Goal: Information Seeking & Learning: Learn about a topic

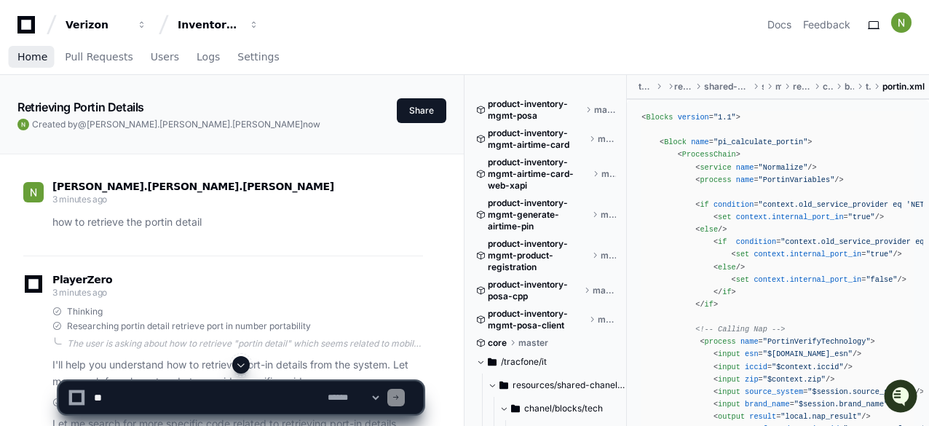
click at [36, 56] on span "Home" at bounding box center [32, 56] width 30 height 9
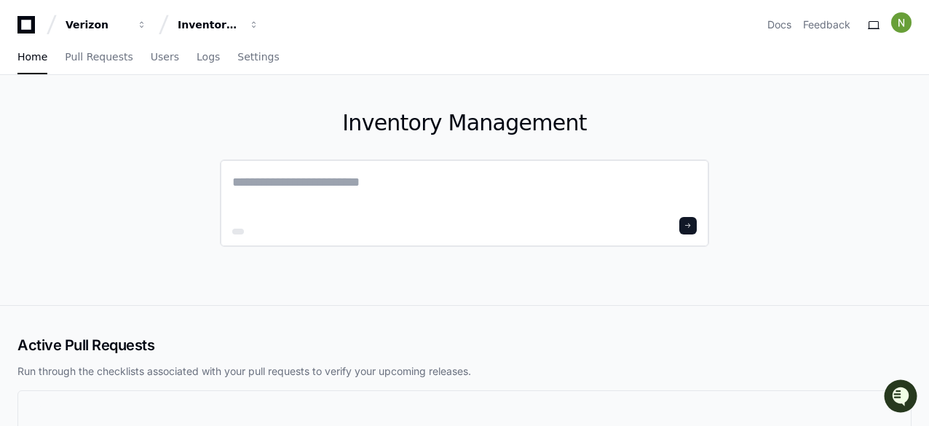
click at [285, 177] on textarea at bounding box center [464, 192] width 465 height 41
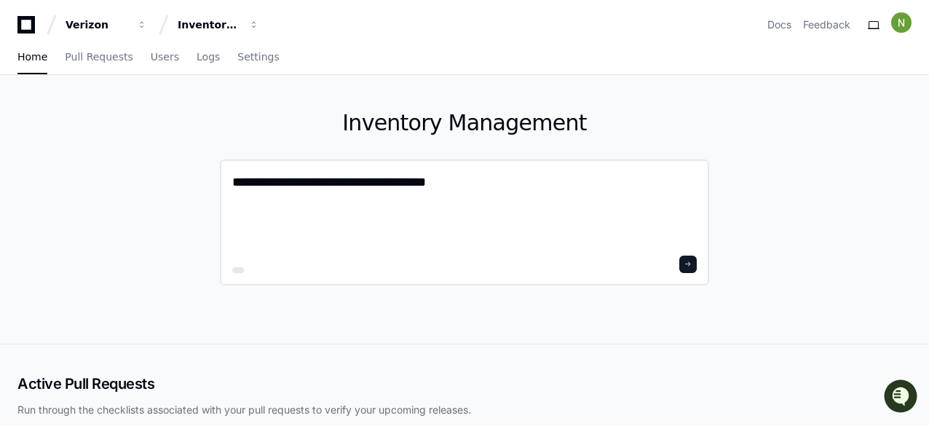
paste textarea "**********"
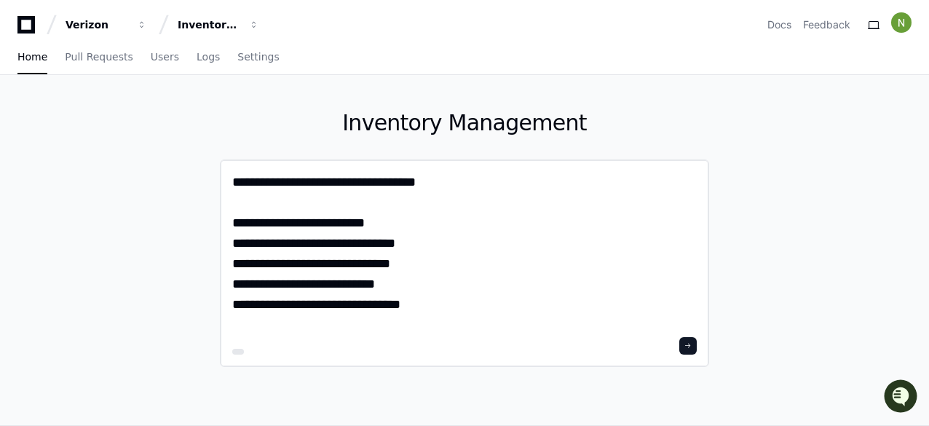
click at [232, 223] on div "**********" at bounding box center [464, 263] width 489 height 208
click at [234, 226] on textarea "**********" at bounding box center [464, 252] width 465 height 161
click at [438, 183] on textarea "**********" at bounding box center [464, 252] width 465 height 161
type textarea "**********"
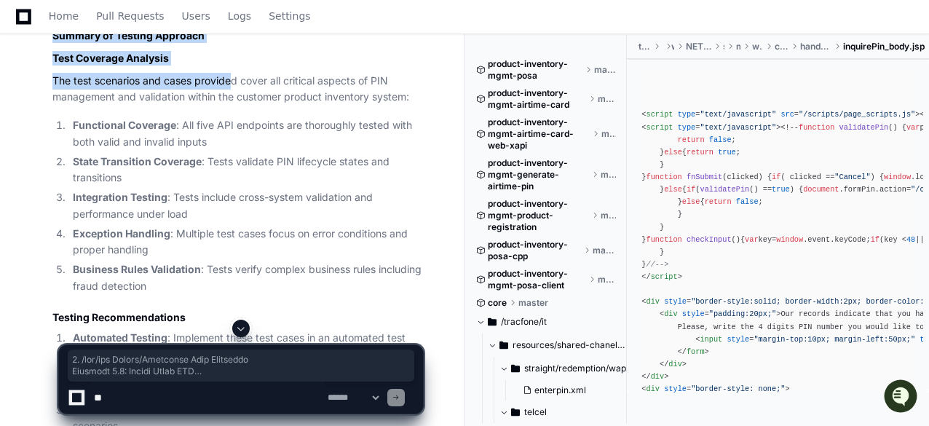
scroll to position [5903, 0]
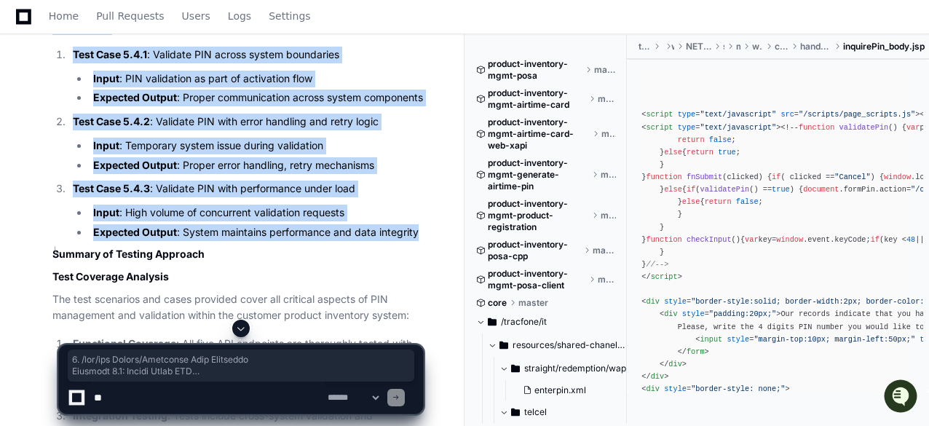
drag, startPoint x: 50, startPoint y: 174, endPoint x: 387, endPoint y: 245, distance: 345.3
copy div "1. /pin/add Domain/Aggregate Test Scenarios Scenario 1.1: Adding Valid PIN Desc…"
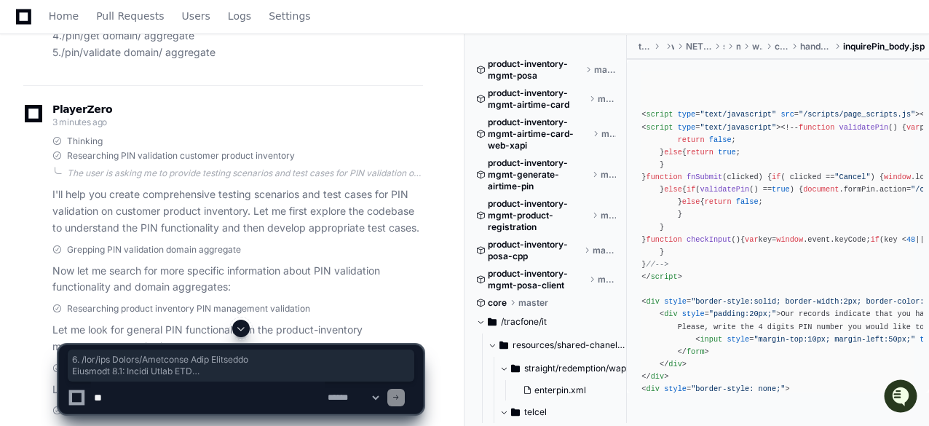
scroll to position [0, 0]
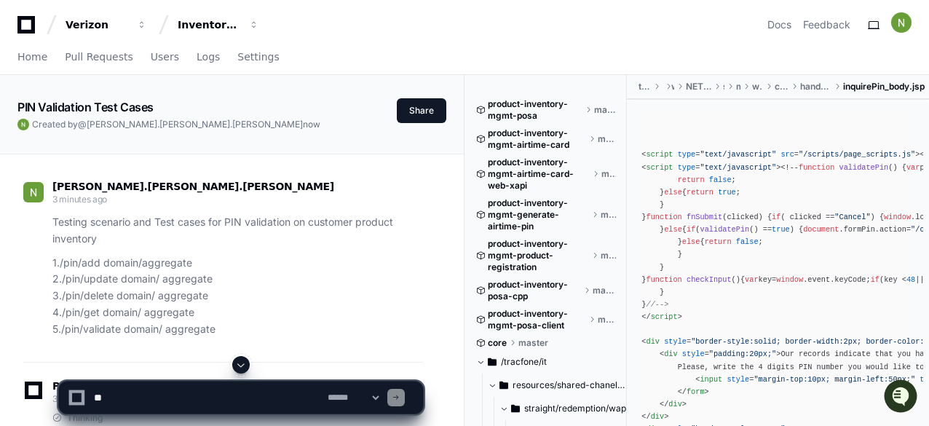
drag, startPoint x: 105, startPoint y: 236, endPoint x: 95, endPoint y: 236, distance: 10.2
click at [95, 236] on p "Testing scenario and Test cases for PIN validation on customer product inventory" at bounding box center [237, 230] width 371 height 33
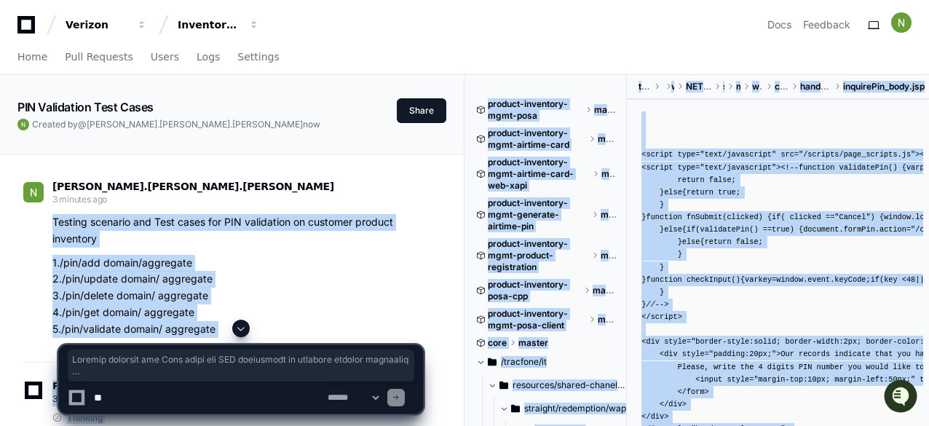
drag, startPoint x: 51, startPoint y: 218, endPoint x: 206, endPoint y: 324, distance: 187.6
click at [250, 250] on article "Testing scenario and Test cases for PIN validation on customer product inventor…" at bounding box center [237, 275] width 371 height 123
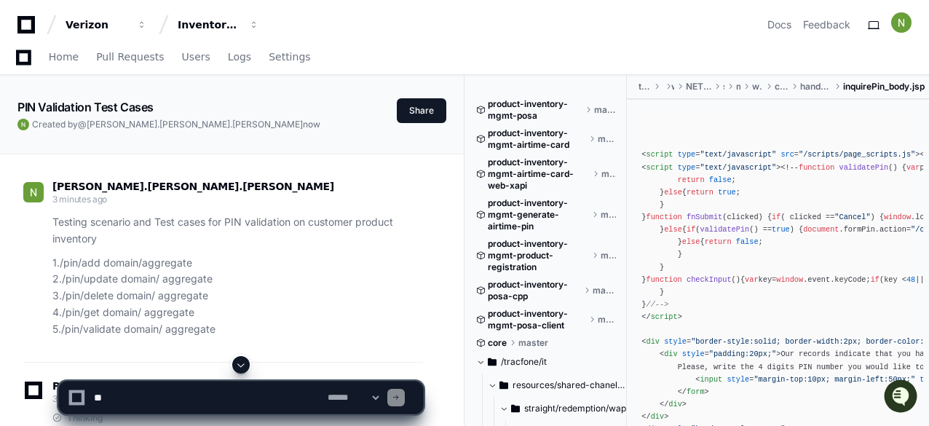
scroll to position [73, 0]
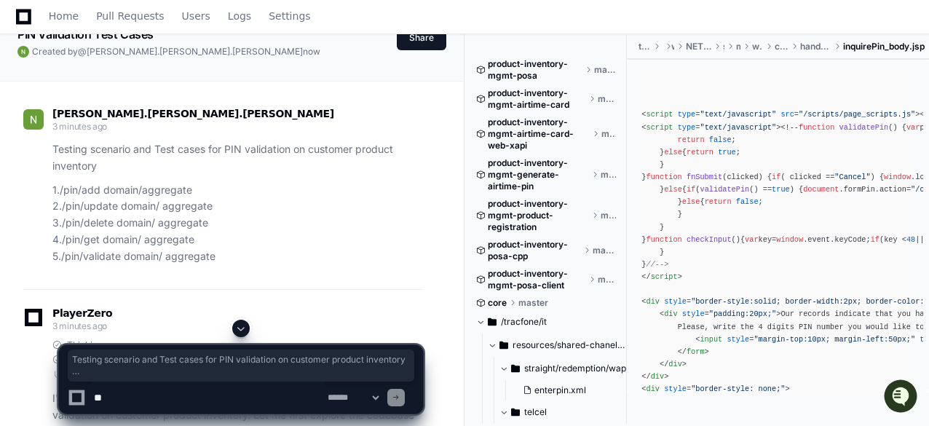
drag, startPoint x: 217, startPoint y: 254, endPoint x: 54, endPoint y: 149, distance: 193.9
click at [54, 149] on article "Testing scenario and Test cases for PIN validation on customer product inventor…" at bounding box center [237, 202] width 371 height 123
copy article "Testing scenario and Test cases for PIN validation on customer product inventor…"
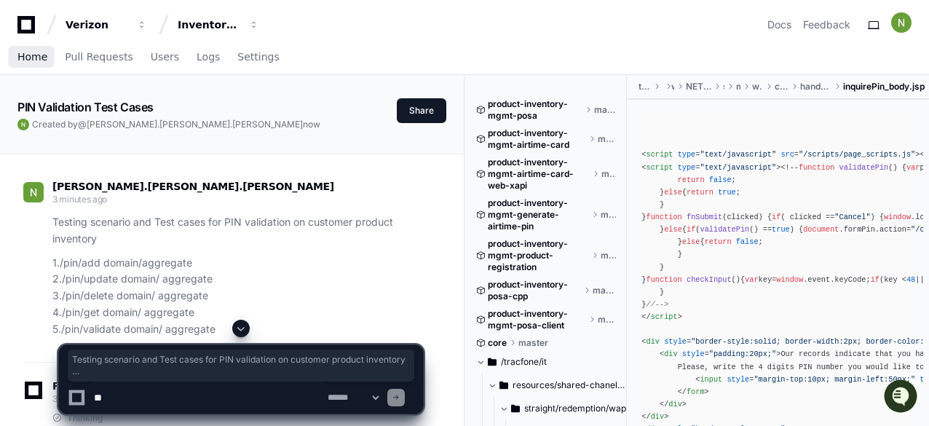
click at [29, 53] on span "Home" at bounding box center [32, 56] width 30 height 9
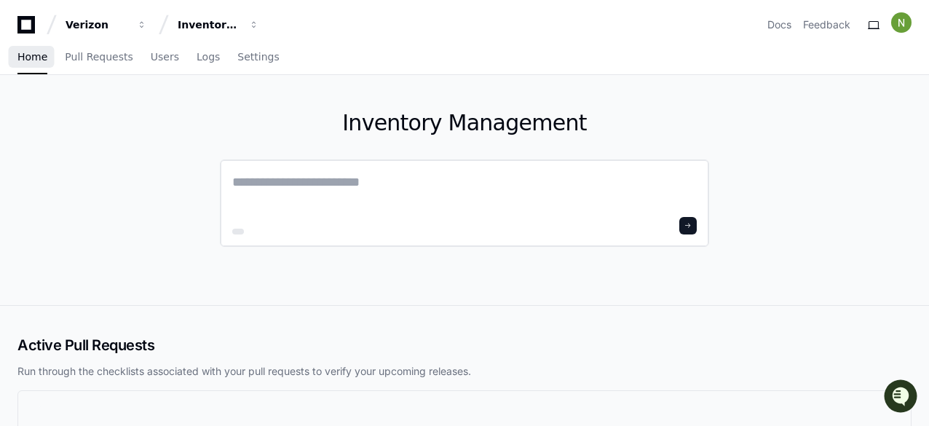
click at [270, 179] on textarea at bounding box center [464, 192] width 465 height 41
paste textarea "**********"
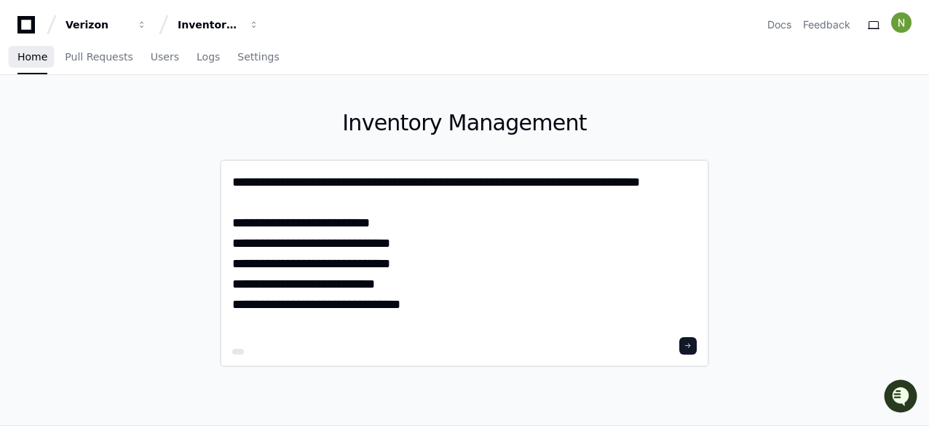
drag, startPoint x: 320, startPoint y: 181, endPoint x: 277, endPoint y: 182, distance: 43.0
click at [277, 182] on textarea "**********" at bounding box center [464, 252] width 465 height 161
type textarea "**********"
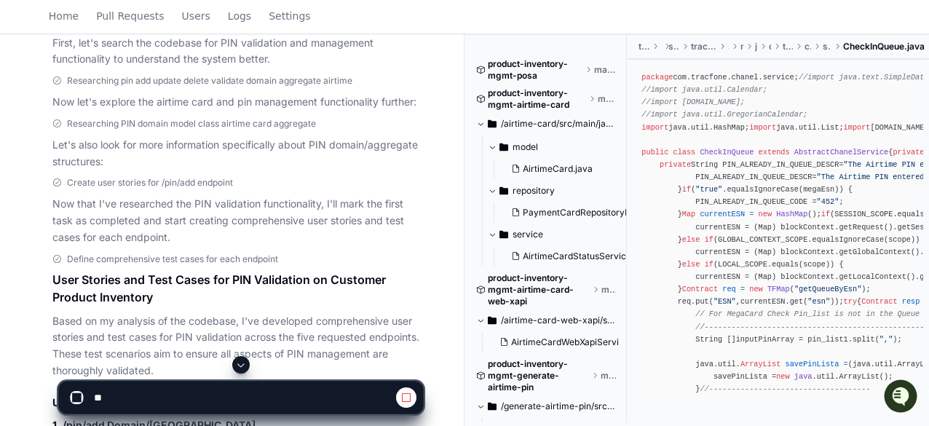
scroll to position [141, 0]
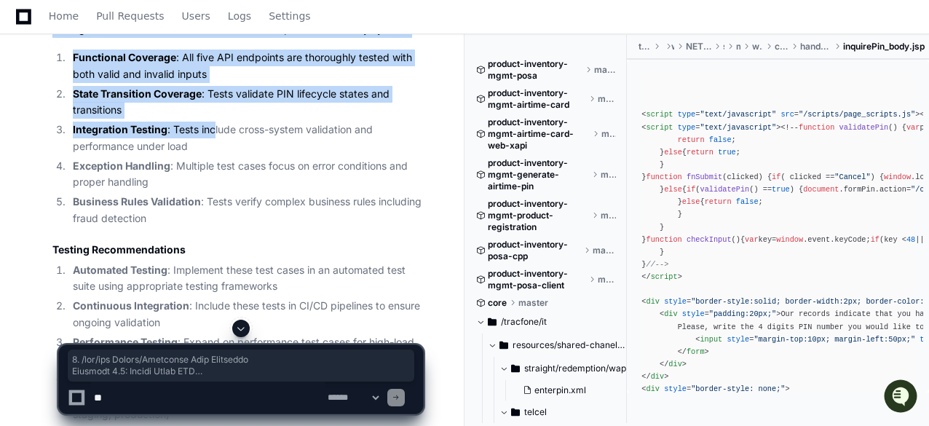
scroll to position [6044, 0]
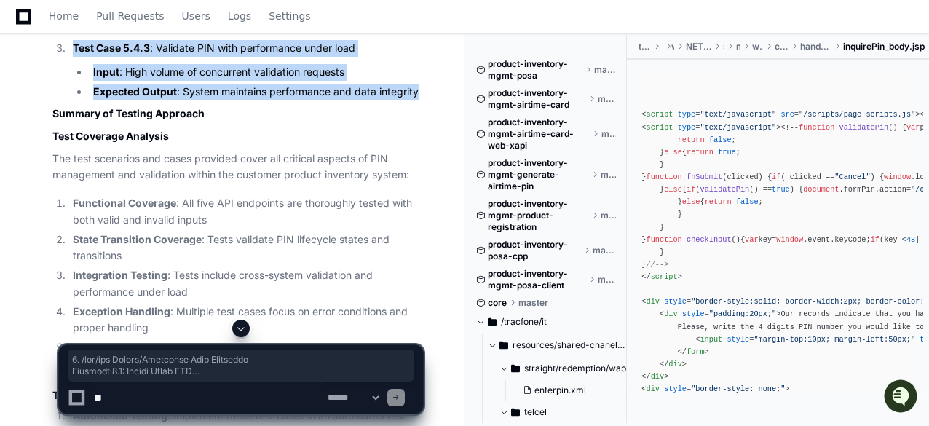
drag, startPoint x: 48, startPoint y: 177, endPoint x: 426, endPoint y: 105, distance: 384.7
copy div "1. /pin/add Domain/Aggregate Test Scenarios Scenario 1.1: Adding Valid PIN Desc…"
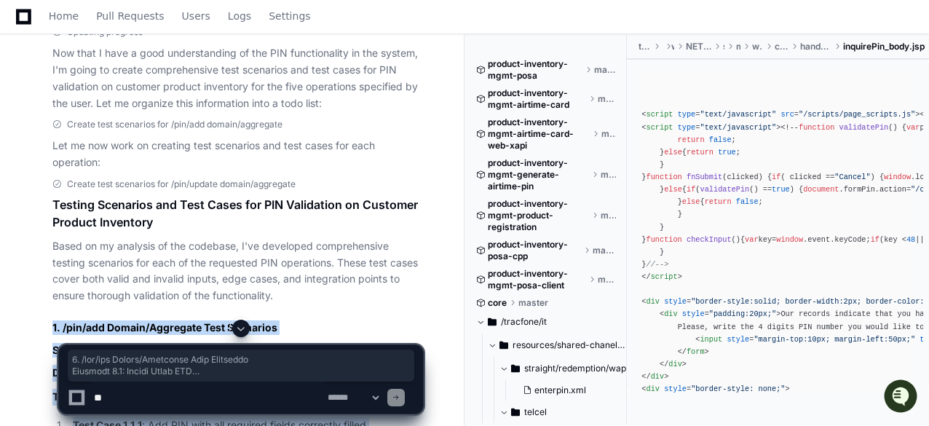
scroll to position [728, 0]
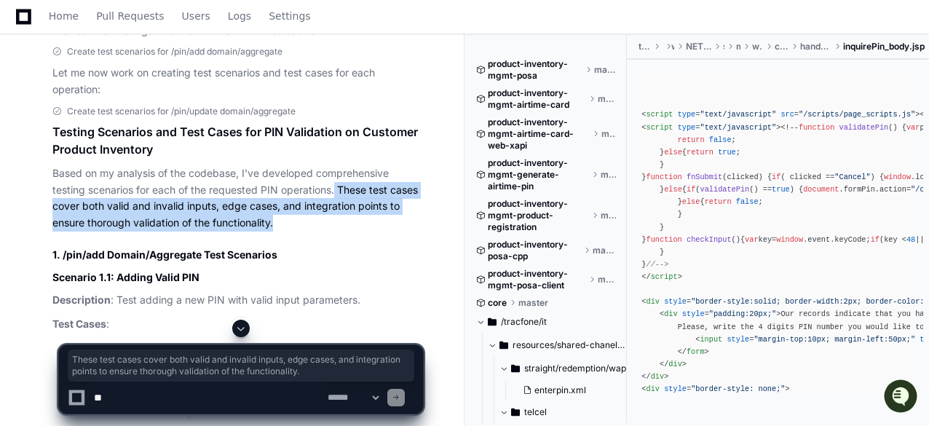
drag, startPoint x: 337, startPoint y: 189, endPoint x: 345, endPoint y: 215, distance: 27.4
click at [345, 215] on p "Based on my analysis of the codebase, I've developed comprehensive testing scen…" at bounding box center [237, 198] width 371 height 66
copy p "These test cases cover both valid and invalid inputs, edge cases, and integrati…"
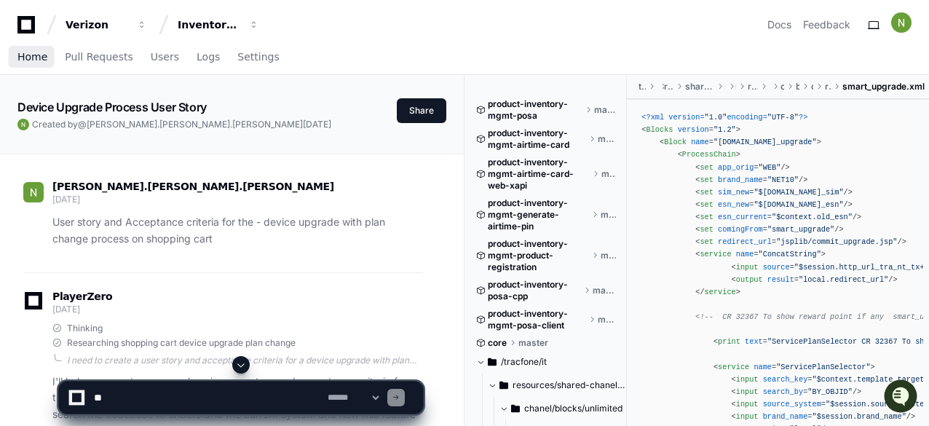
click at [35, 55] on span "Home" at bounding box center [32, 56] width 30 height 9
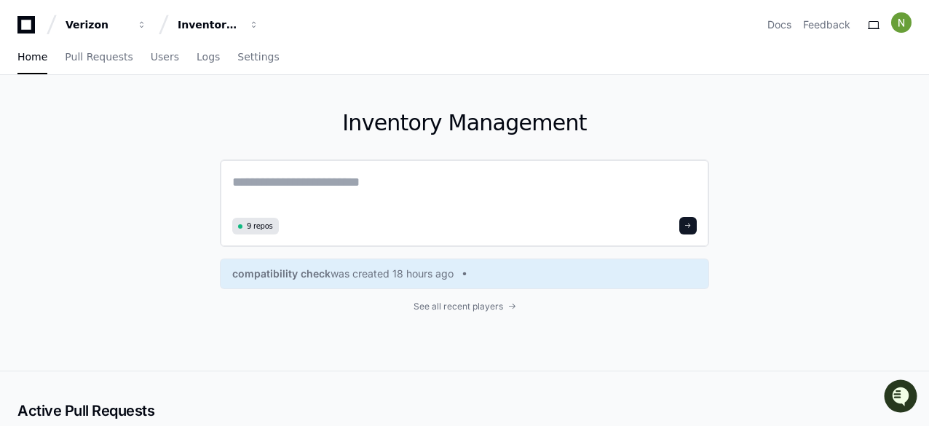
click at [271, 183] on textarea at bounding box center [464, 192] width 465 height 41
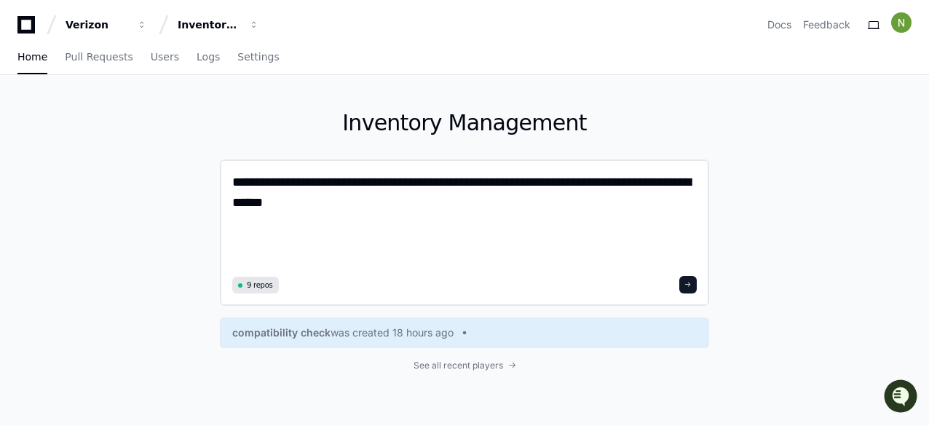
paste textarea "**********"
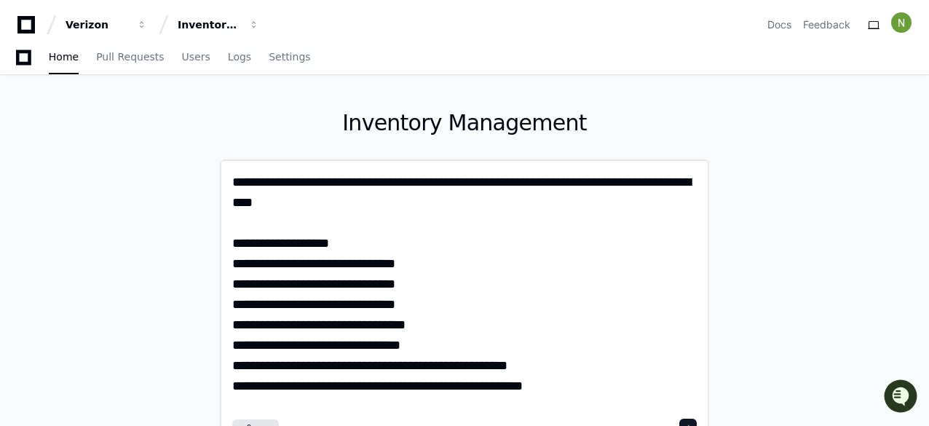
scroll to position [73, 0]
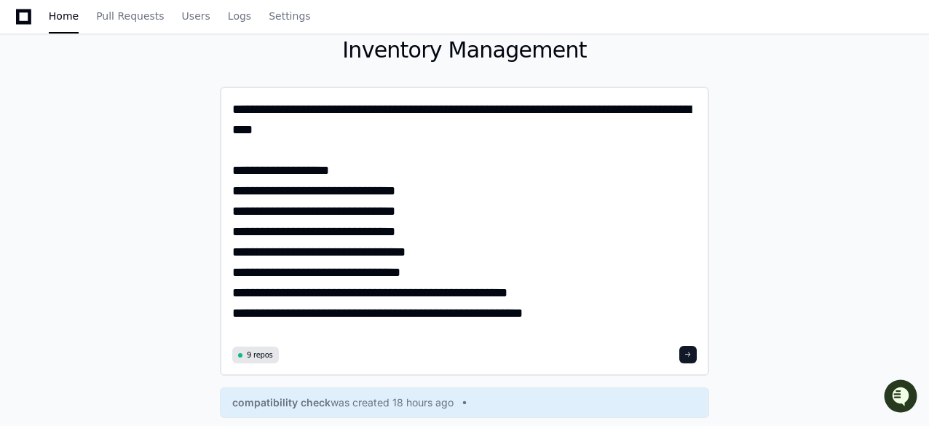
type textarea "**********"
click at [692, 358] on span at bounding box center [687, 354] width 7 height 7
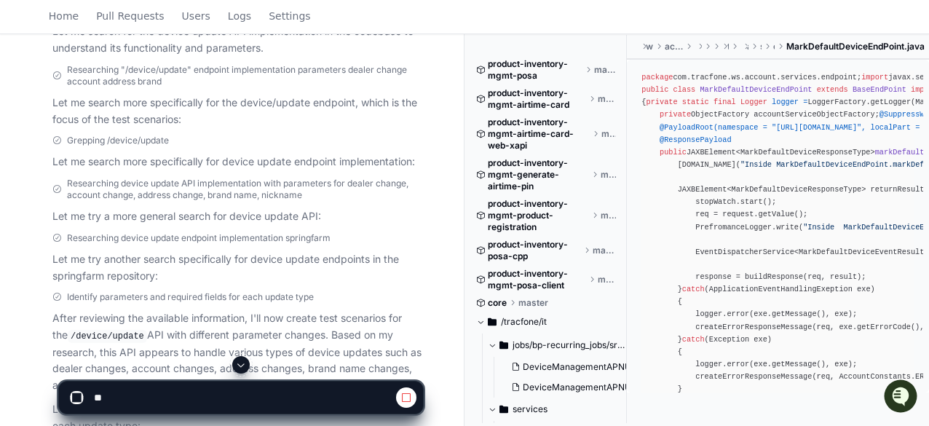
scroll to position [874, 0]
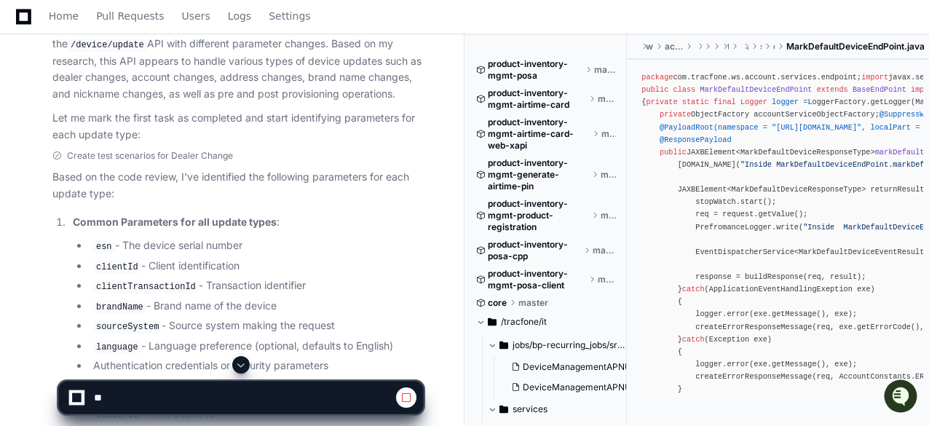
click at [245, 360] on span at bounding box center [241, 365] width 12 height 12
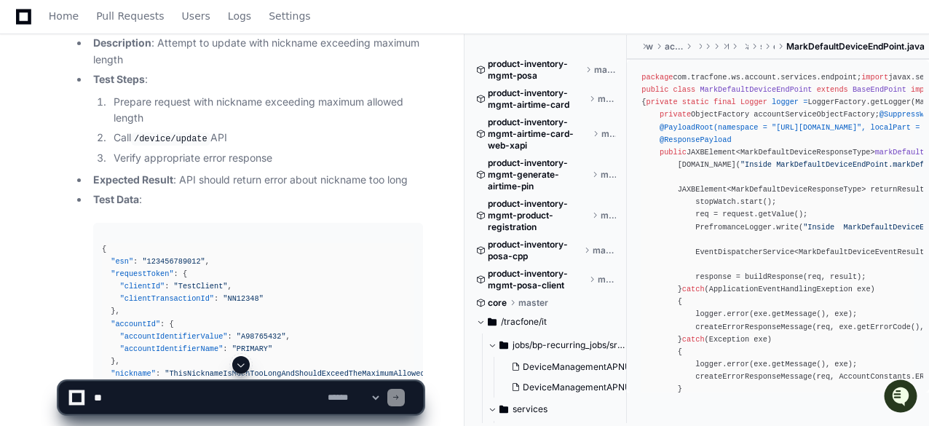
scroll to position [15860, 0]
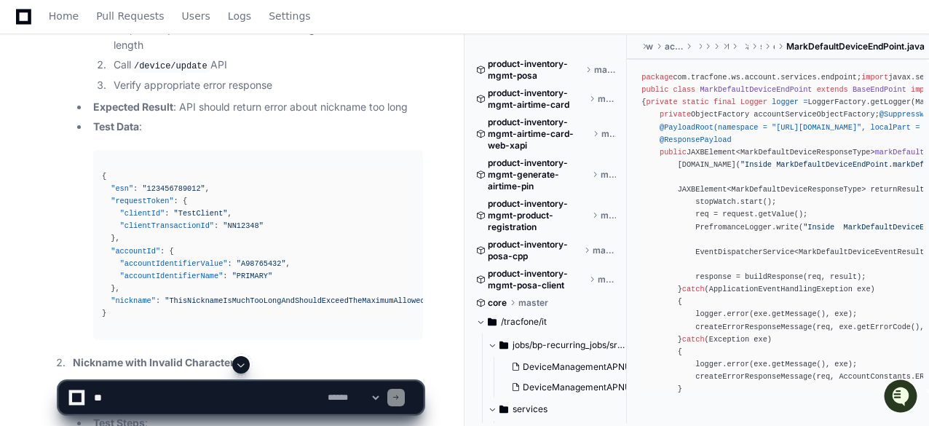
click at [240, 364] on span at bounding box center [241, 365] width 12 height 12
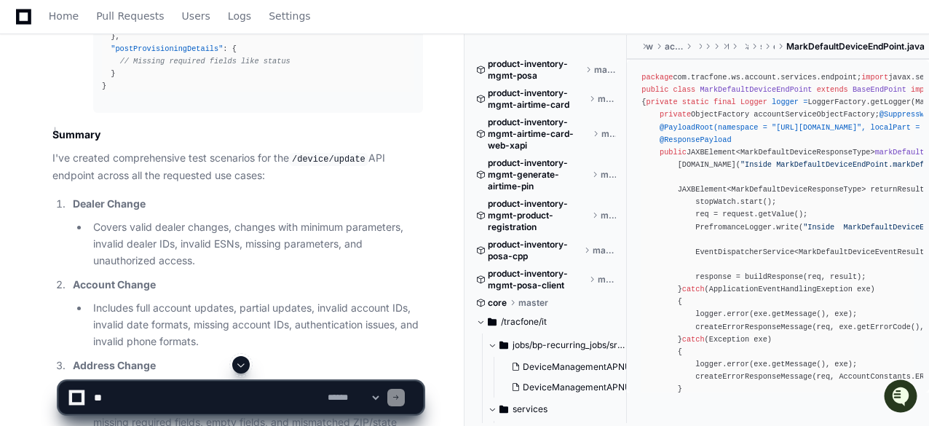
scroll to position [25599, 0]
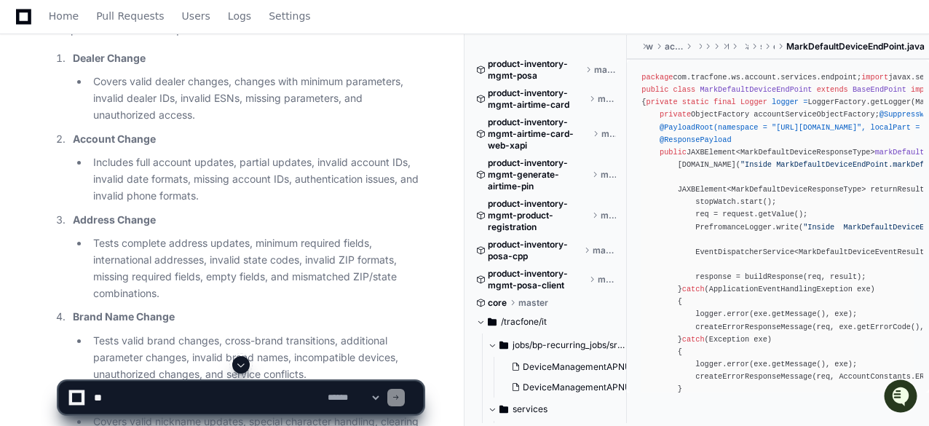
click at [221, 261] on li "Tests complete address updates, minimum required fields, international addresse…" at bounding box center [256, 268] width 334 height 66
click at [240, 363] on span at bounding box center [241, 365] width 12 height 12
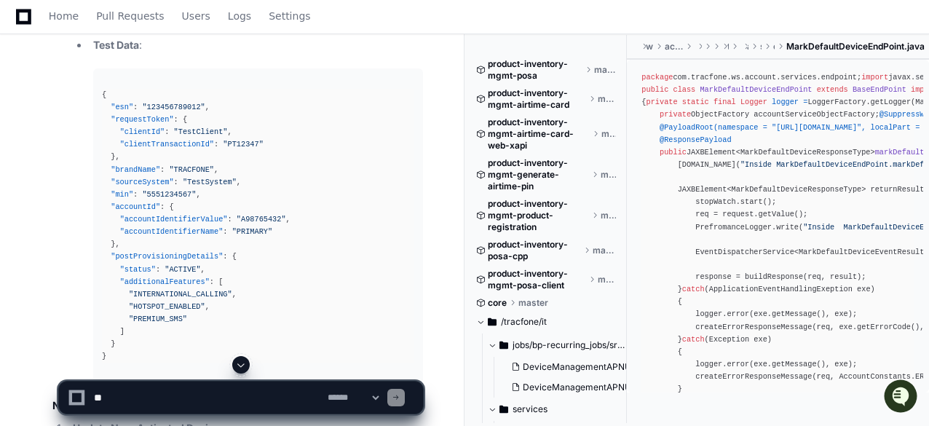
scroll to position [22687, 0]
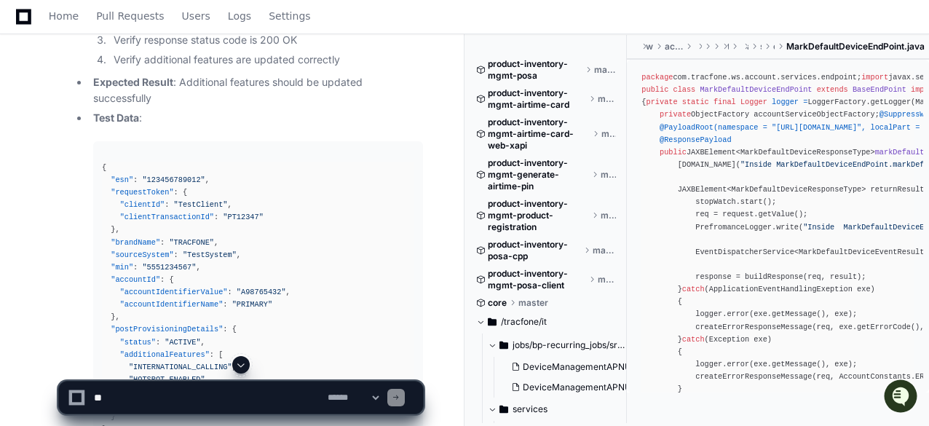
click at [325, 136] on li "Test Data : { "esn" : "123456789012" , "requestToken" : { "clientId" : "TestCli…" at bounding box center [256, 283] width 334 height 347
click at [257, 162] on div "{ "esn" : "123456789012" , "requestToken" : { "clientId" : "TestClient" , "clie…" at bounding box center [258, 299] width 312 height 275
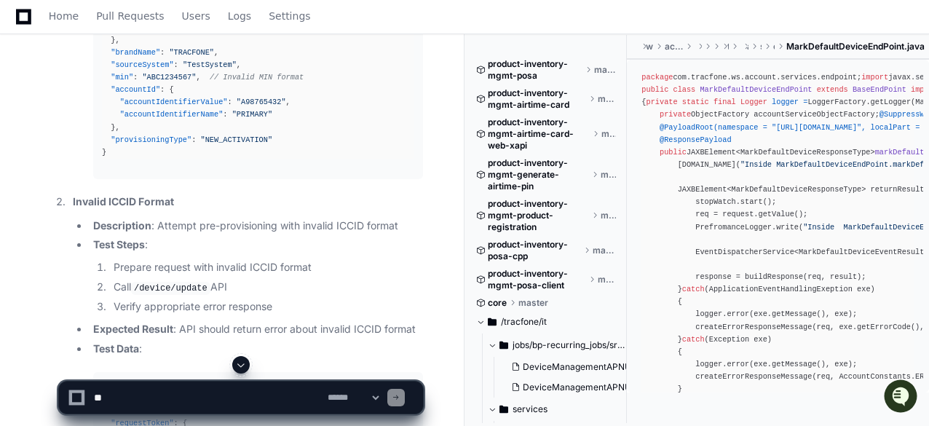
scroll to position [19483, 0]
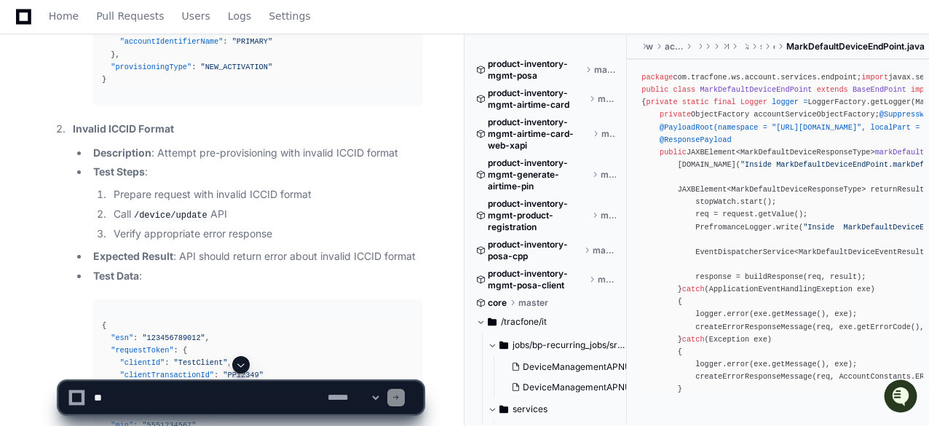
click at [231, 359] on div at bounding box center [241, 364] width 366 height 17
click at [235, 366] on button at bounding box center [240, 364] width 17 height 17
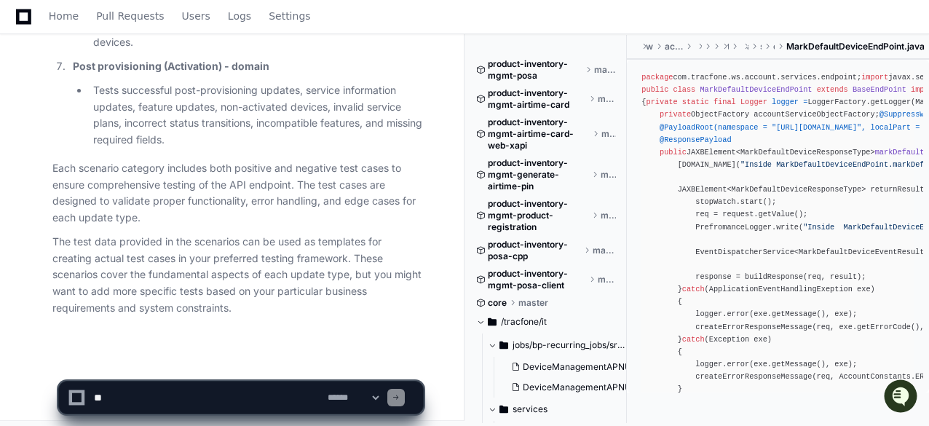
click at [234, 366] on app-app-chat-input "**********" at bounding box center [241, 385] width 366 height 58
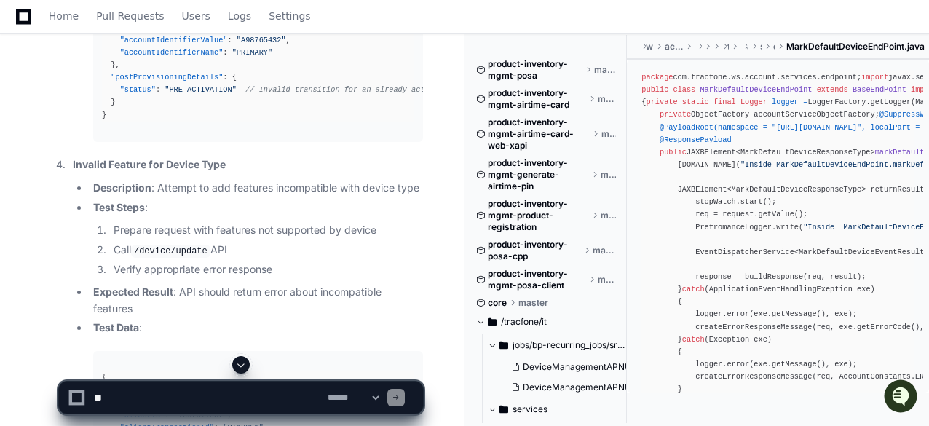
scroll to position [24143, 0]
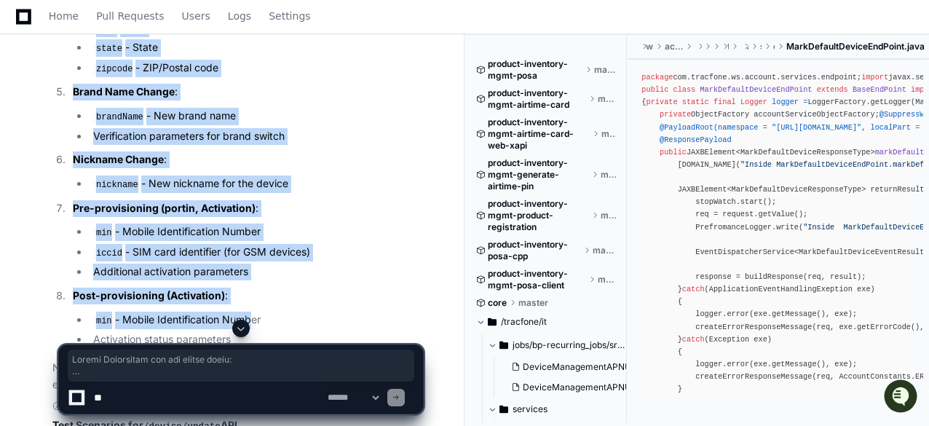
scroll to position [1609, 0]
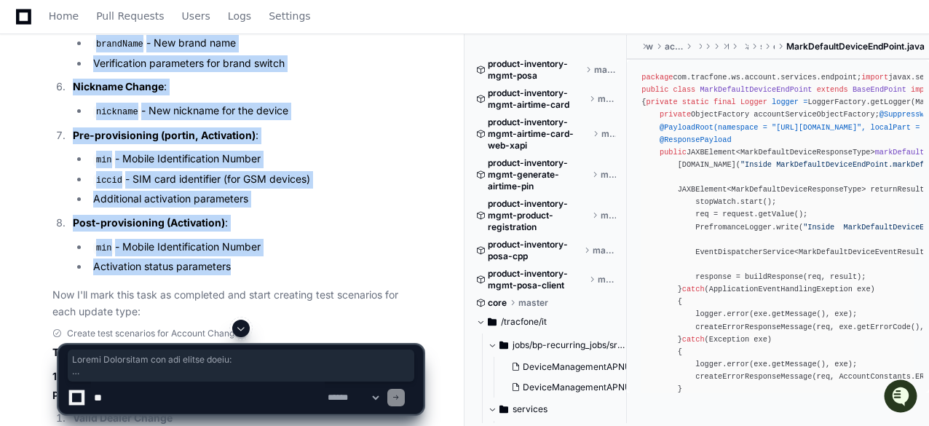
drag, startPoint x: 48, startPoint y: 130, endPoint x: 197, endPoint y: 226, distance: 176.5
copy ol "Common Parameters for all update types : esn - The device serial number clientI…"
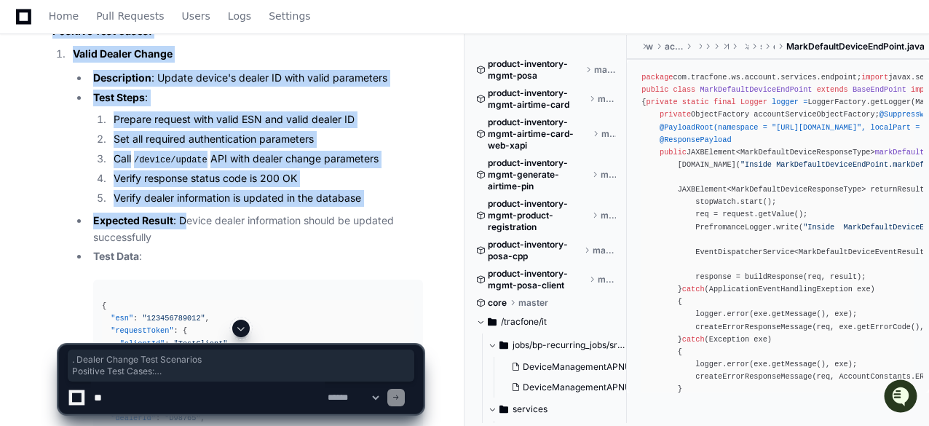
scroll to position [2119, 0]
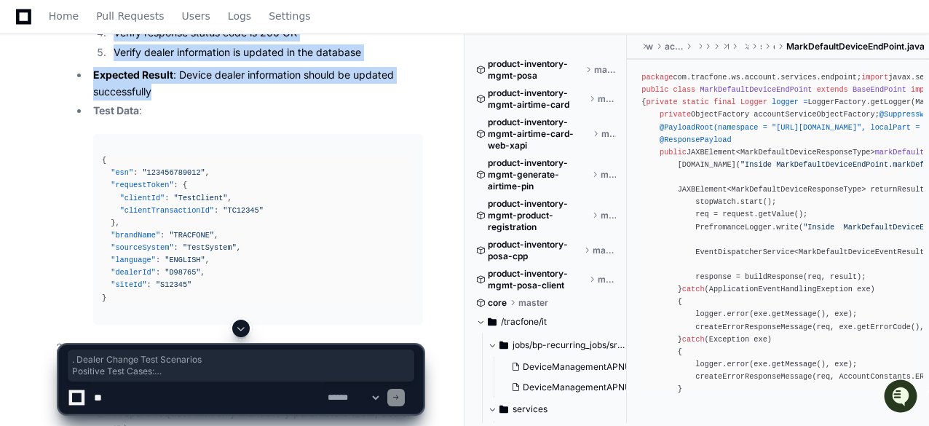
drag, startPoint x: 55, startPoint y: 136, endPoint x: 176, endPoint y: 75, distance: 135.5
copy article ". Dealer Change Test Scenarios Positive Test Cases: Valid Dealer Change Descrip…"
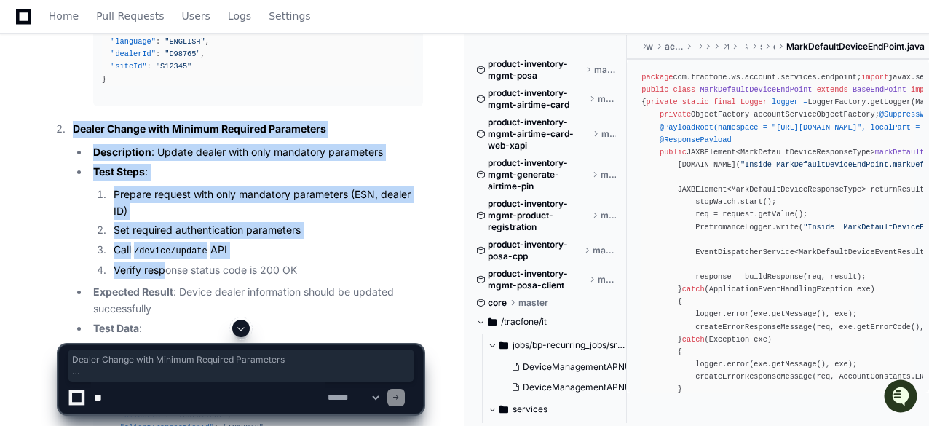
scroll to position [2410, 0]
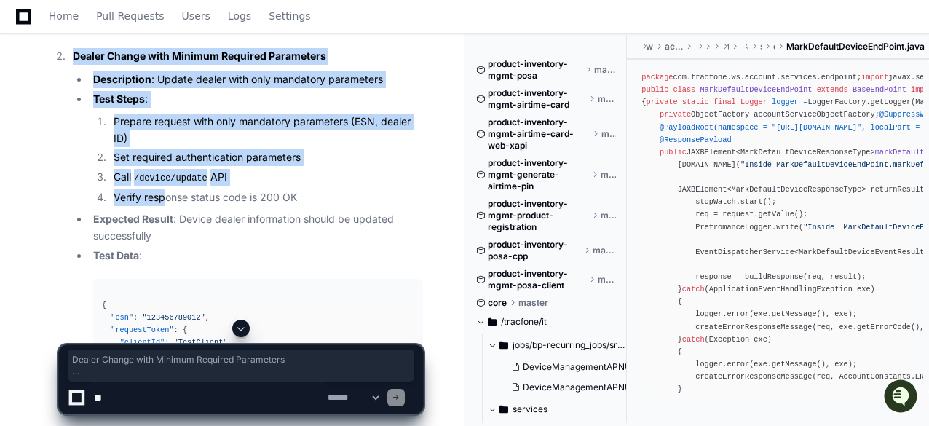
drag, startPoint x: 68, startPoint y: 107, endPoint x: 149, endPoint y: 181, distance: 109.8
click at [166, 180] on li "Dealer Change with Minimum Required Parameters Description : Update dealer with…" at bounding box center [245, 233] width 355 height 371
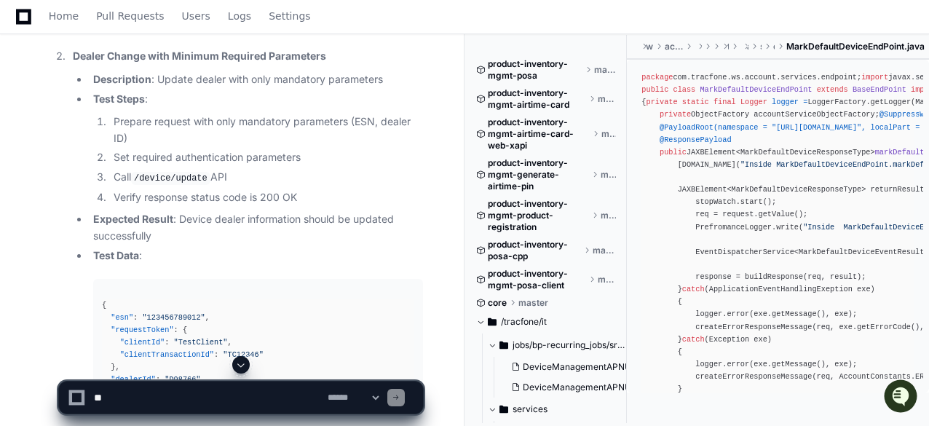
click at [183, 221] on li "Expected Result : Device dealer information should be updated successfully" at bounding box center [256, 227] width 334 height 33
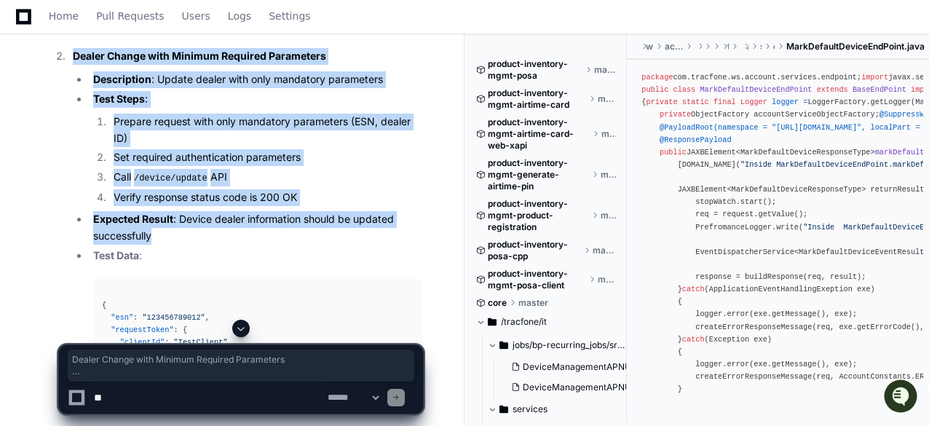
drag, startPoint x: 71, startPoint y: 34, endPoint x: 163, endPoint y: 218, distance: 205.2
click at [163, 218] on li "Dealer Change with Minimum Required Parameters Description : Update dealer with…" at bounding box center [245, 233] width 355 height 371
copy li "Dealer Change with Minimum Required Parameters Description : Update dealer with…"
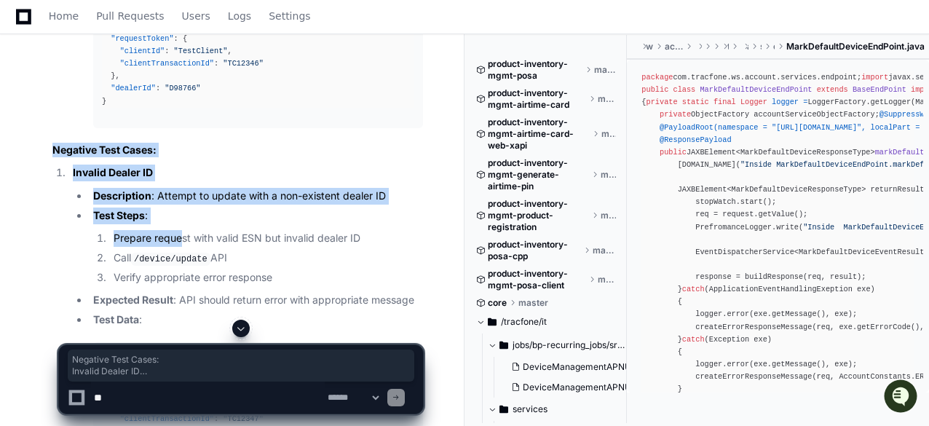
scroll to position [2774, 0]
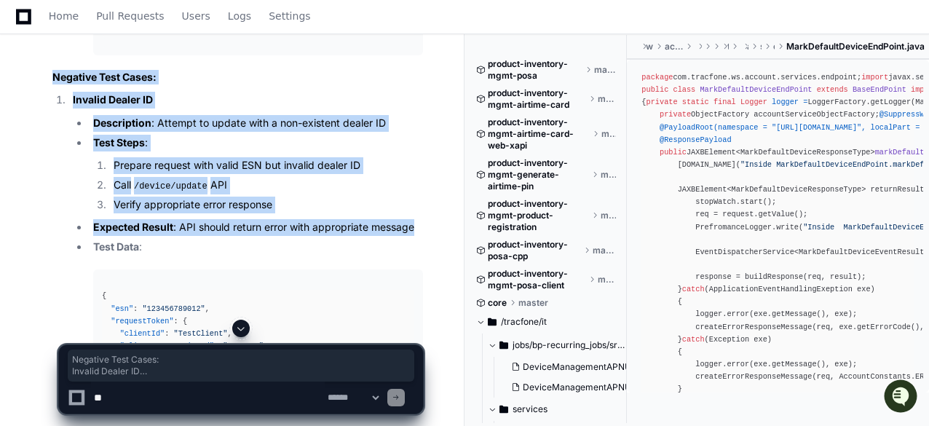
drag, startPoint x: 50, startPoint y: 129, endPoint x: 178, endPoint y: 224, distance: 159.3
click at [178, 224] on div "Create test scenarios for Account Change Test Scenarios for /device/update API …" at bounding box center [223, 255] width 400 height 2185
copy article "Negative Test Cases: Invalid Dealer ID Description : Attempt to update with a n…"
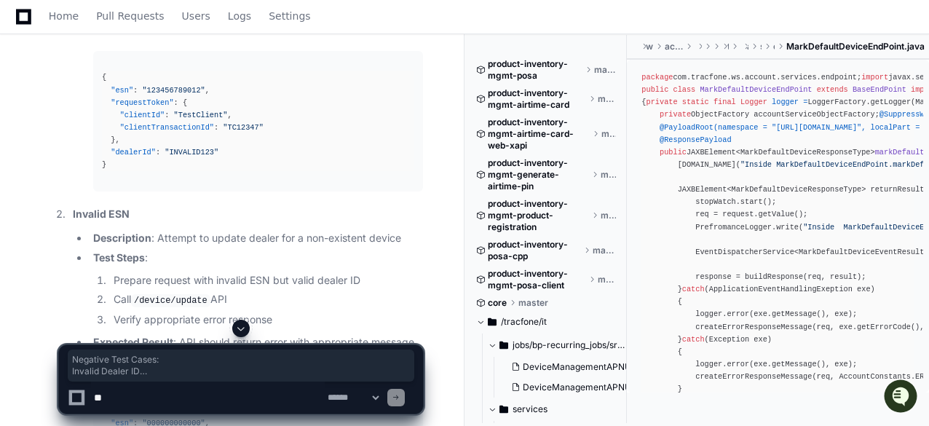
scroll to position [3066, 0]
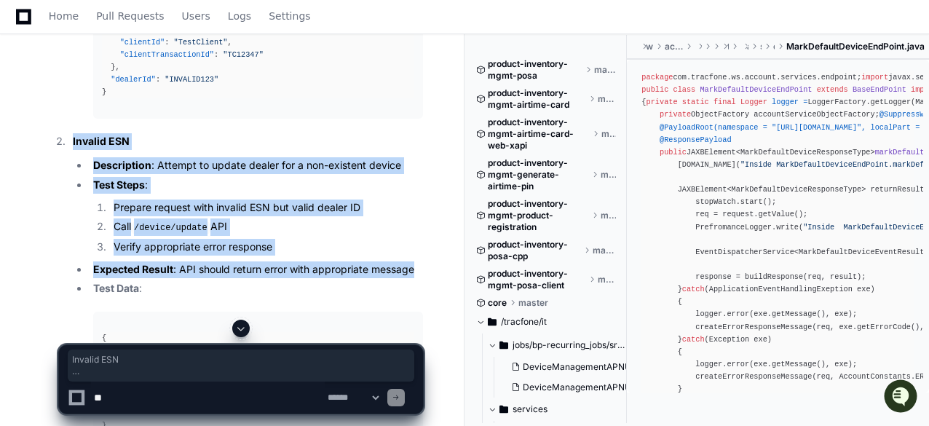
drag, startPoint x: 73, startPoint y: 120, endPoint x: 430, endPoint y: 253, distance: 380.9
copy li "Invalid ESN Description : Attempt to update dealer for a non-existent device Te…"
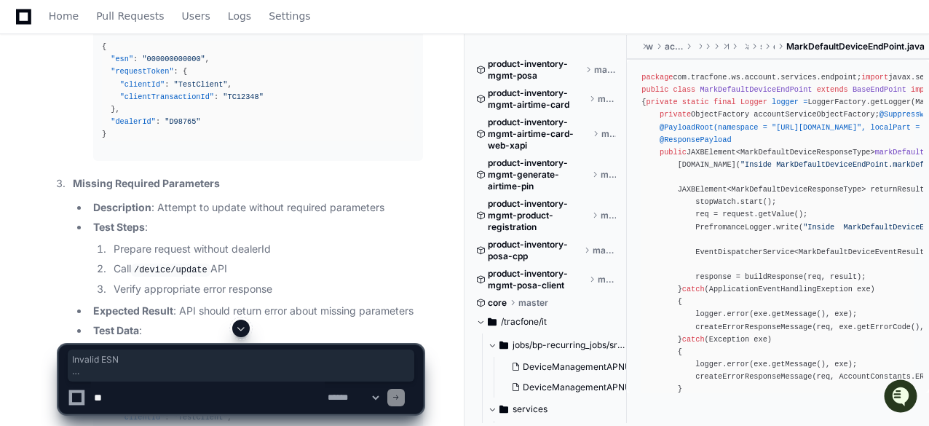
scroll to position [3430, 0]
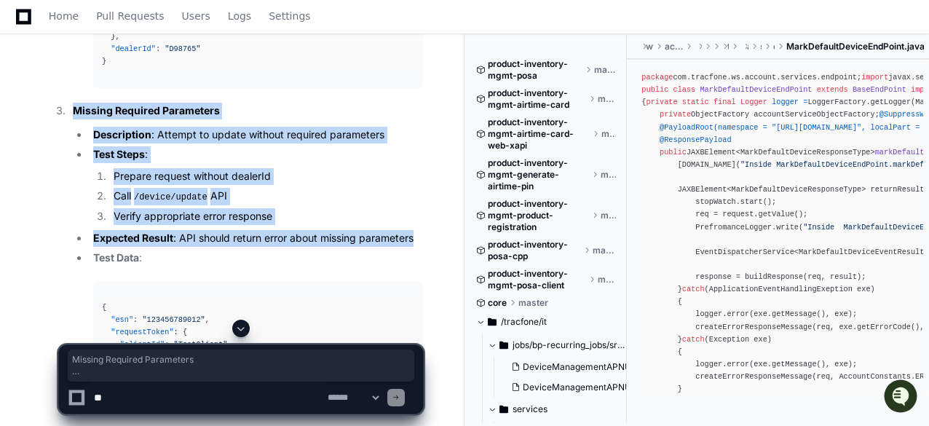
drag, startPoint x: 66, startPoint y: 89, endPoint x: 427, endPoint y: 216, distance: 382.3
copy li "Missing Required Parameters Description : Attempt to update without required pa…"
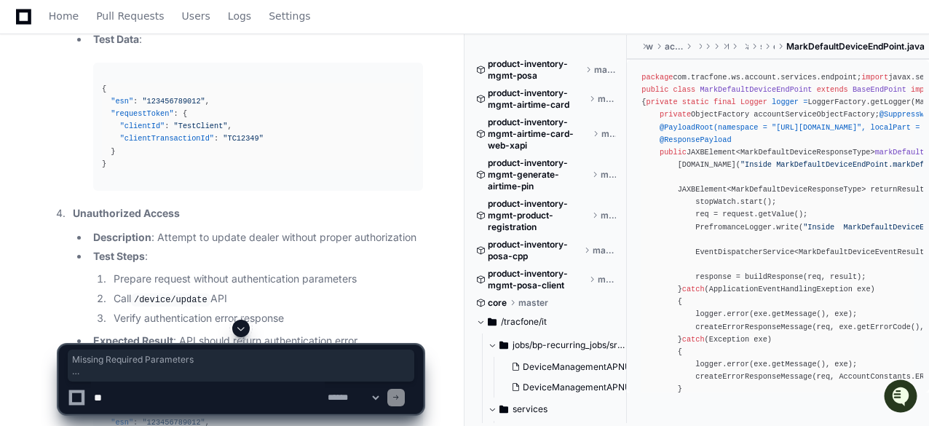
scroll to position [3721, 0]
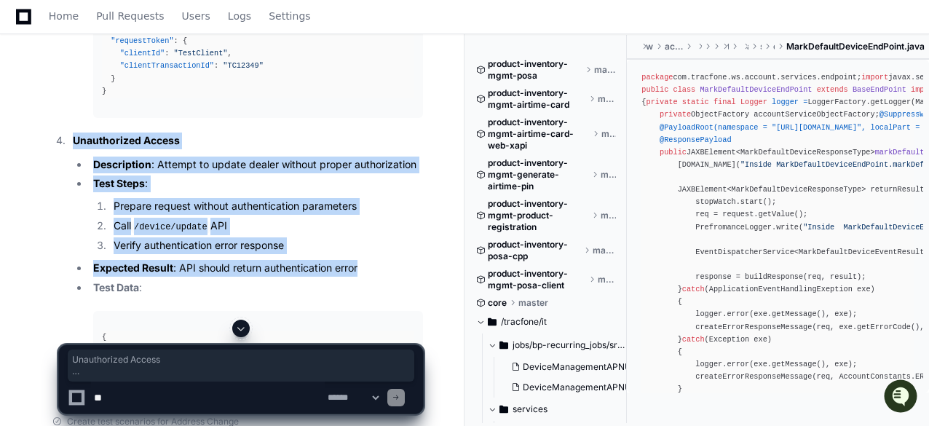
drag, startPoint x: 68, startPoint y: 117, endPoint x: 368, endPoint y: 247, distance: 326.8
click at [368, 247] on li "Unauthorized Access Description : Attempt to update dealer without proper autho…" at bounding box center [245, 267] width 355 height 269
copy li "Unauthorized Access Description : Attempt to update dealer without proper autho…"
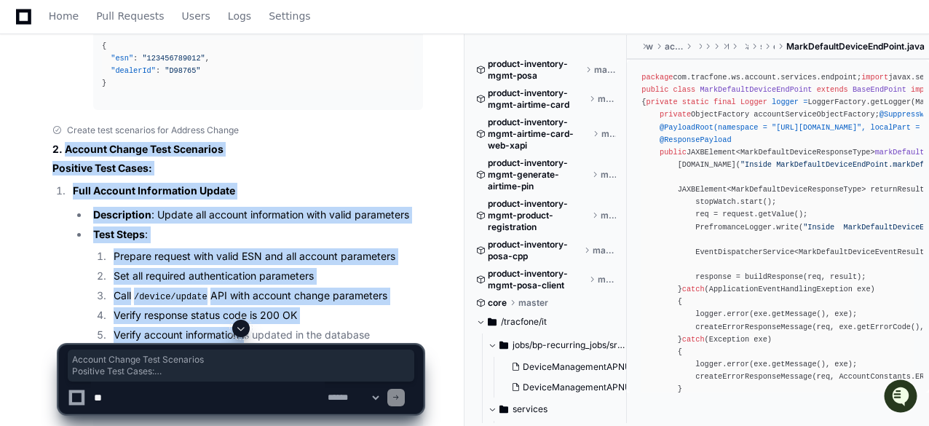
scroll to position [4085, 0]
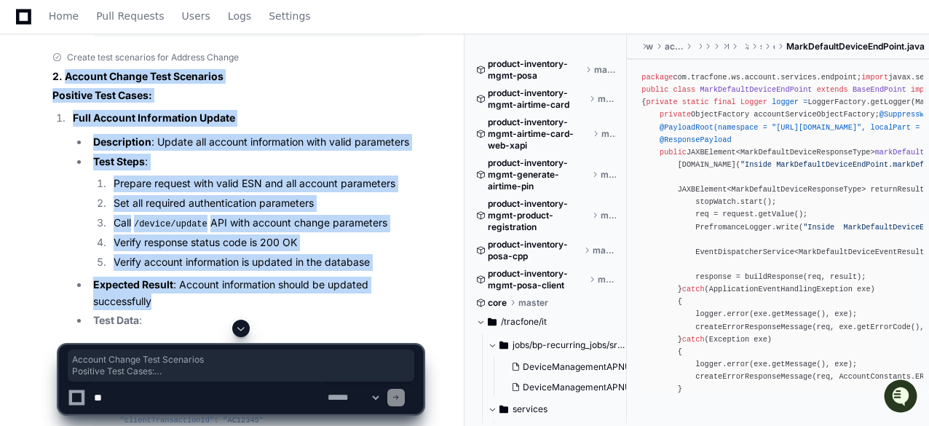
drag, startPoint x: 65, startPoint y: 130, endPoint x: 344, endPoint y: 278, distance: 316.3
copy article "Account Change Test Scenarios Positive Test Cases: Full Account Information Upd…"
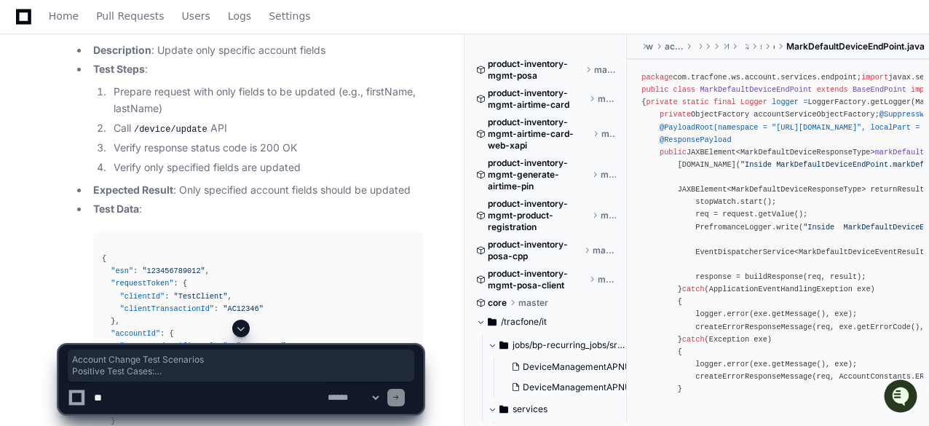
scroll to position [4668, 0]
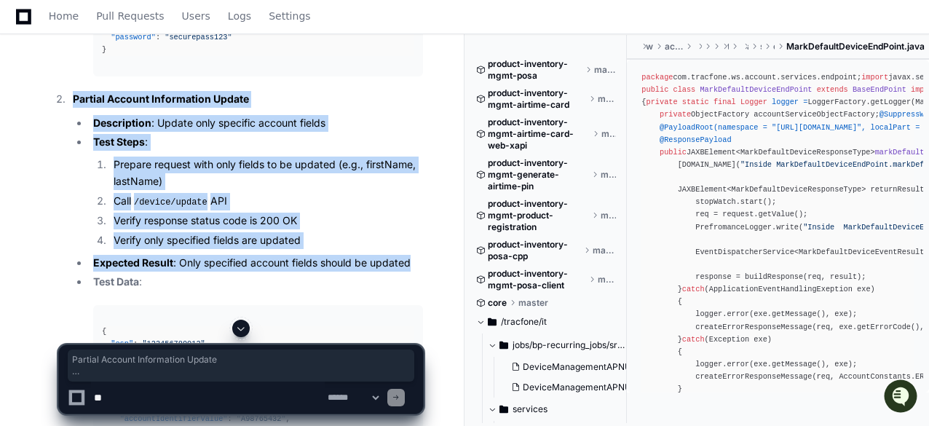
drag, startPoint x: 70, startPoint y: 78, endPoint x: 296, endPoint y: 217, distance: 265.1
click at [406, 238] on li "Partial Account Information Update Description : Update only specific account f…" at bounding box center [245, 312] width 355 height 442
copy li "Partial Account Information Update Description : Update only specific account f…"
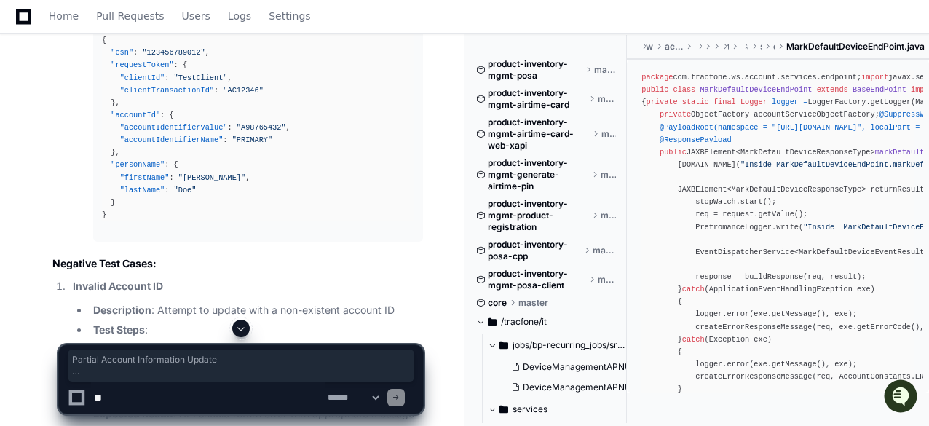
scroll to position [5104, 0]
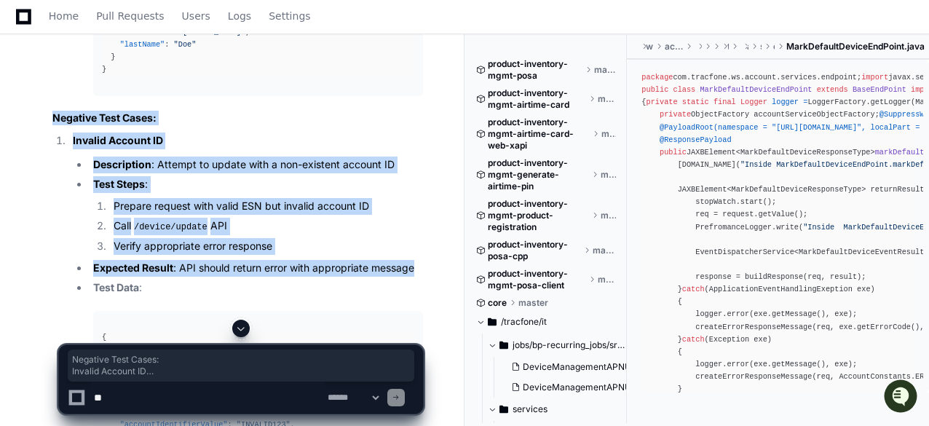
drag, startPoint x: 54, startPoint y: 91, endPoint x: 420, endPoint y: 245, distance: 397.2
copy article "Negative Test Cases: Invalid Account ID Description : Attempt to update with a …"
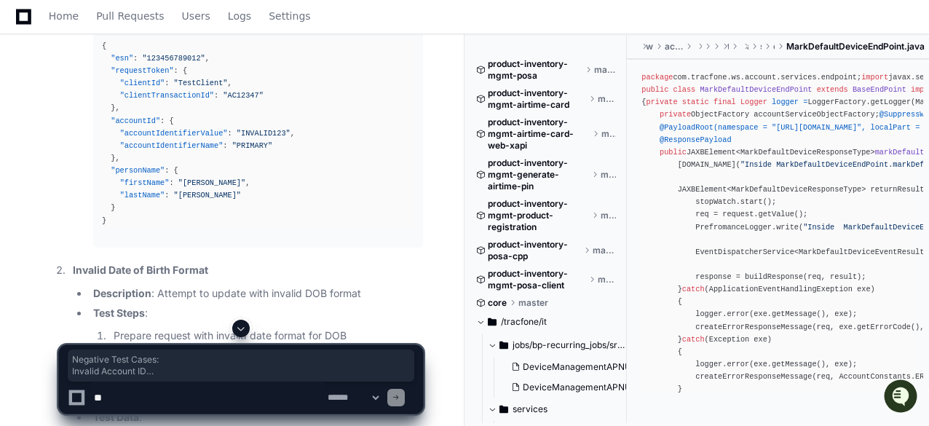
scroll to position [5541, 0]
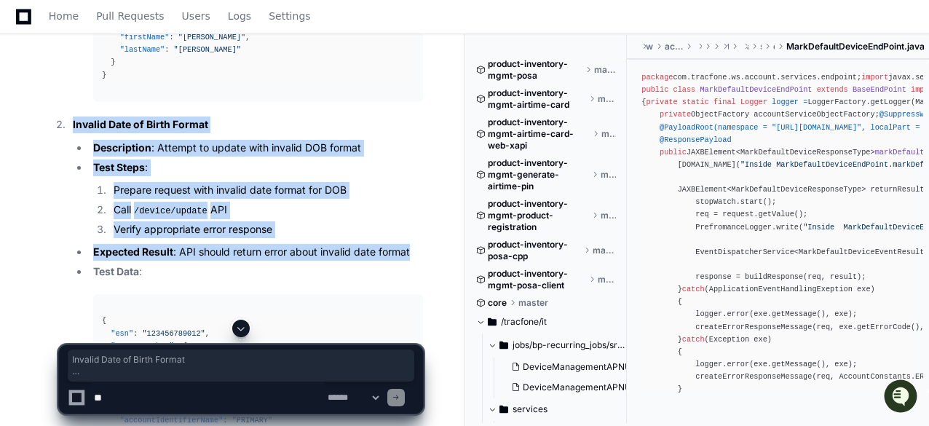
drag, startPoint x: 73, startPoint y: 100, endPoint x: 414, endPoint y: 232, distance: 366.3
click at [414, 232] on li "Invalid Date of Birth Format Description : Attempt to update with invalid DOB f…" at bounding box center [245, 301] width 355 height 368
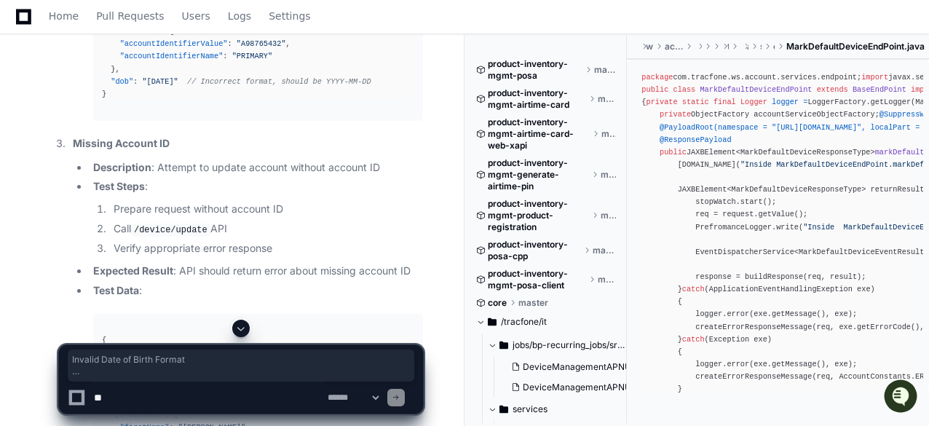
scroll to position [5978, 0]
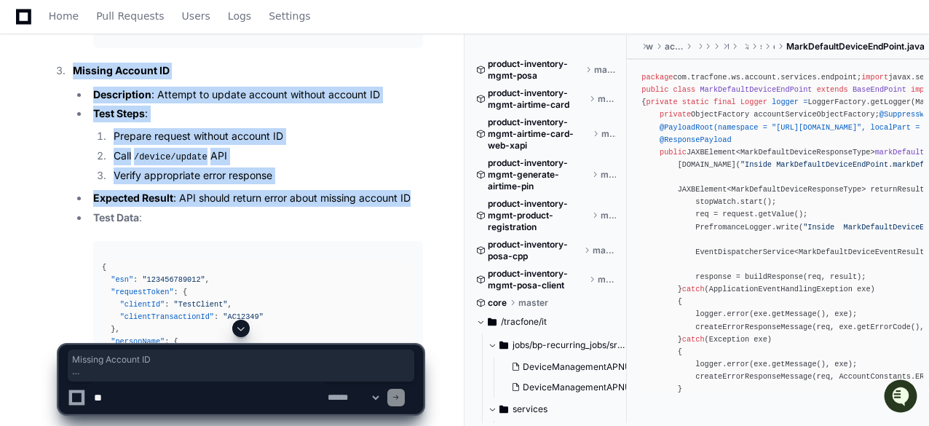
drag, startPoint x: 74, startPoint y: 50, endPoint x: 424, endPoint y: 176, distance: 371.5
click at [423, 176] on li "Missing Account ID Description : Attempt to update account without account ID T…" at bounding box center [245, 241] width 355 height 356
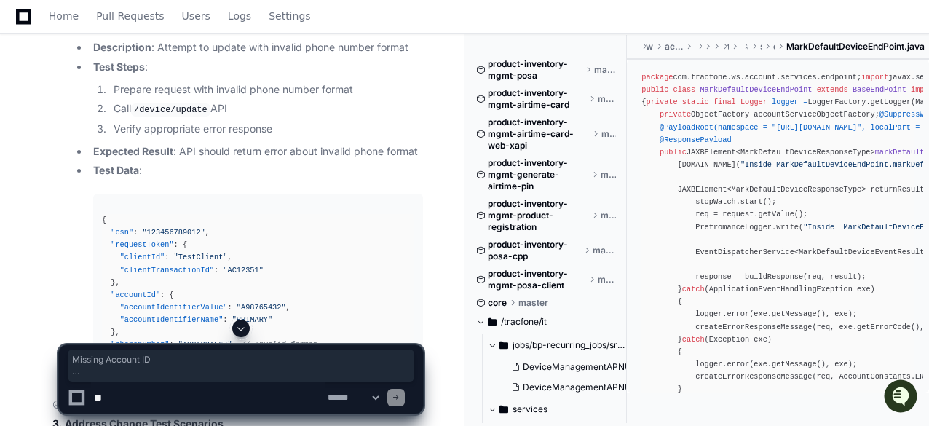
scroll to position [6634, 0]
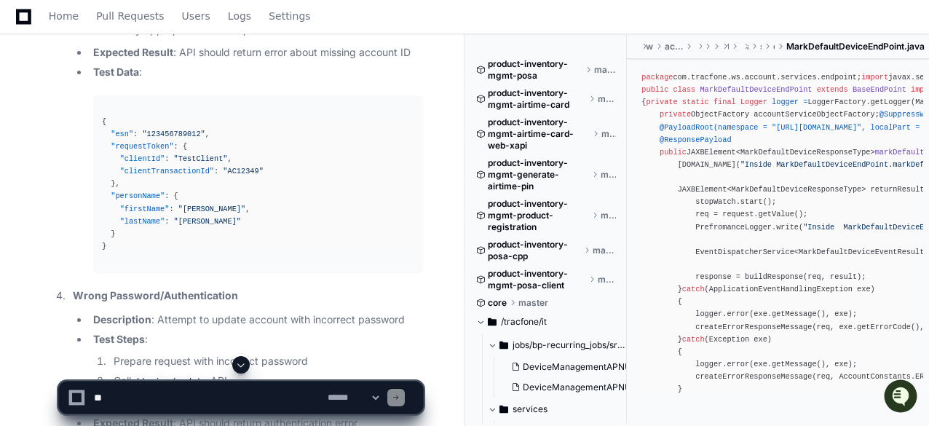
scroll to position [5905, 0]
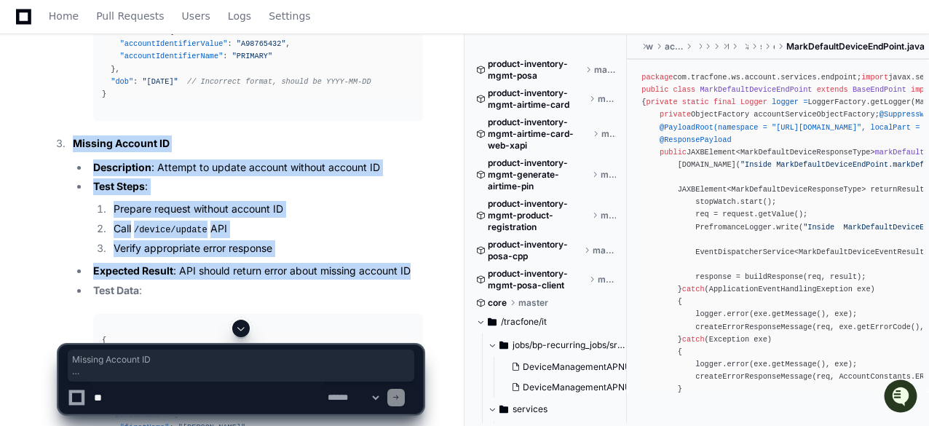
drag, startPoint x: 73, startPoint y: 121, endPoint x: 422, endPoint y: 248, distance: 372.0
click at [422, 248] on li "Missing Account ID Description : Attempt to update account without account ID T…" at bounding box center [245, 313] width 355 height 356
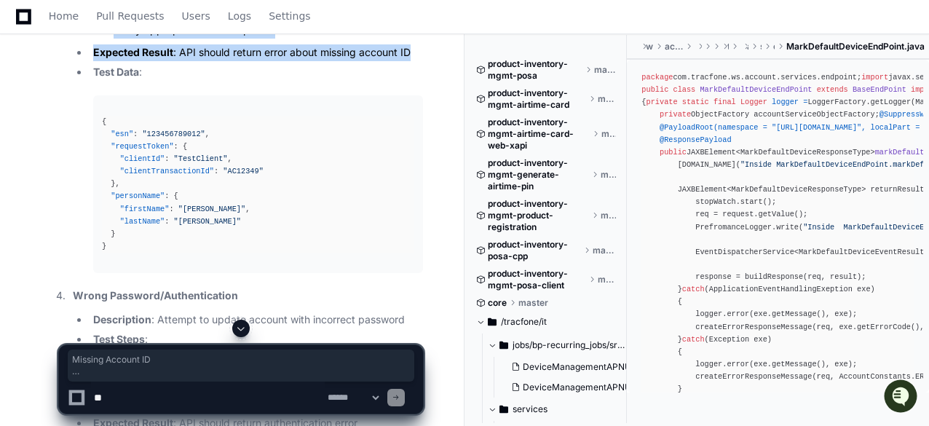
scroll to position [6269, 0]
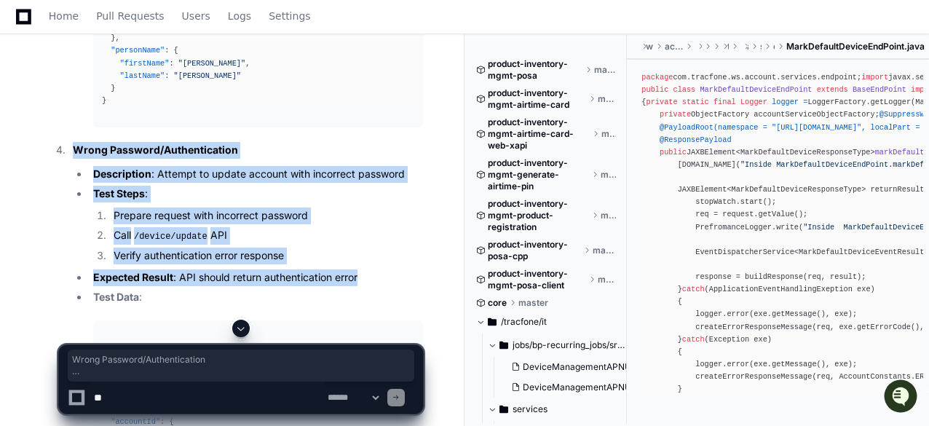
drag, startPoint x: 74, startPoint y: 126, endPoint x: 354, endPoint y: 269, distance: 313.9
click at [354, 269] on li "Wrong Password/Authentication Description : Attempt to update account with inco…" at bounding box center [245, 326] width 355 height 368
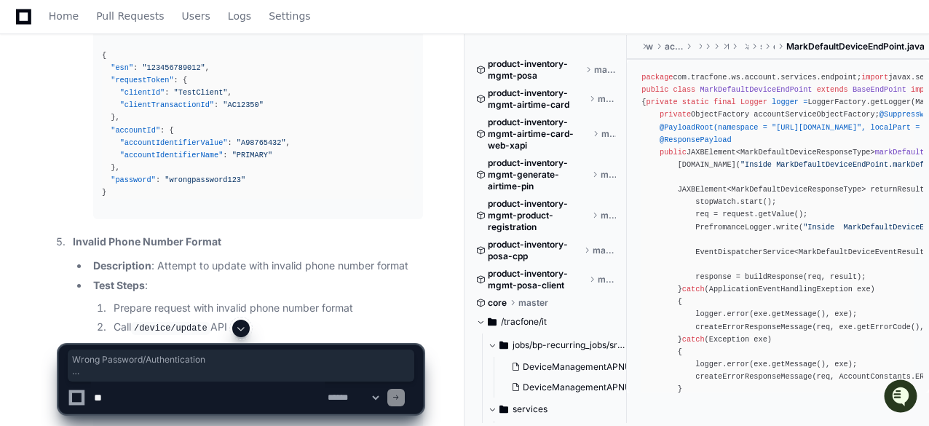
scroll to position [6706, 0]
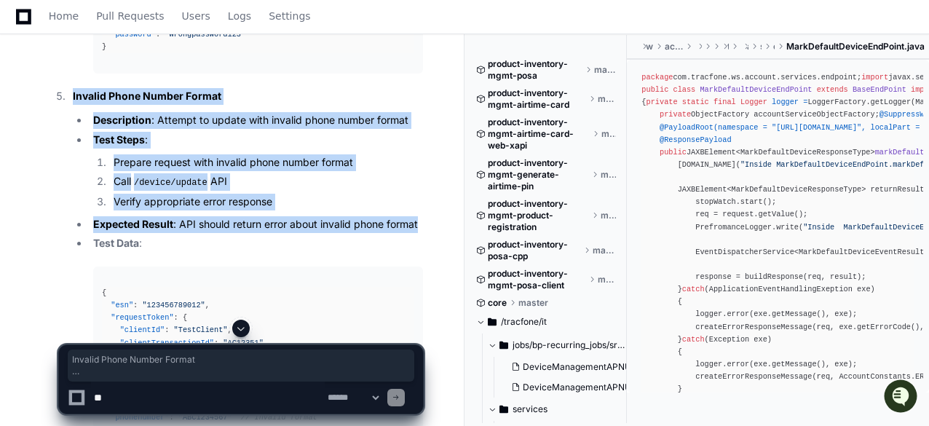
drag, startPoint x: 70, startPoint y: 72, endPoint x: 427, endPoint y: 204, distance: 380.4
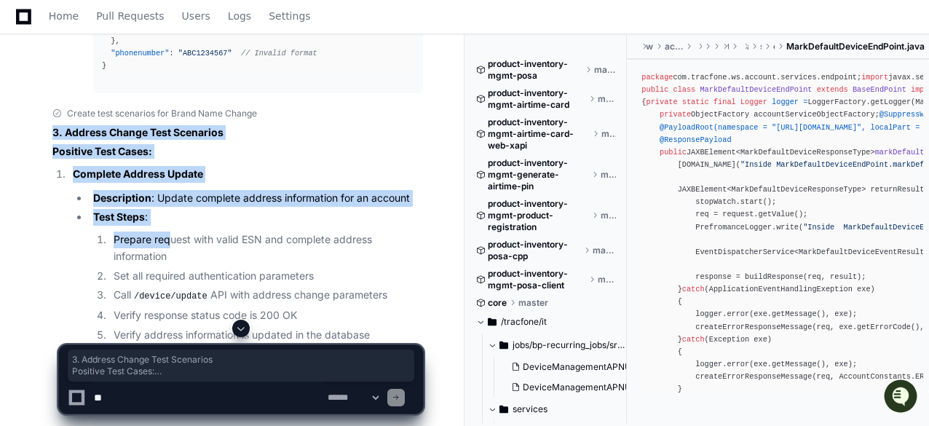
scroll to position [7143, 0]
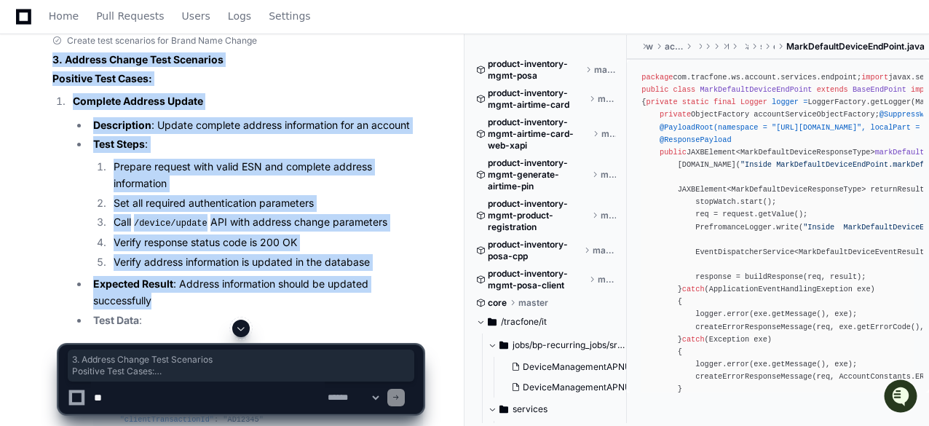
drag, startPoint x: 46, startPoint y: 110, endPoint x: 237, endPoint y: 275, distance: 251.9
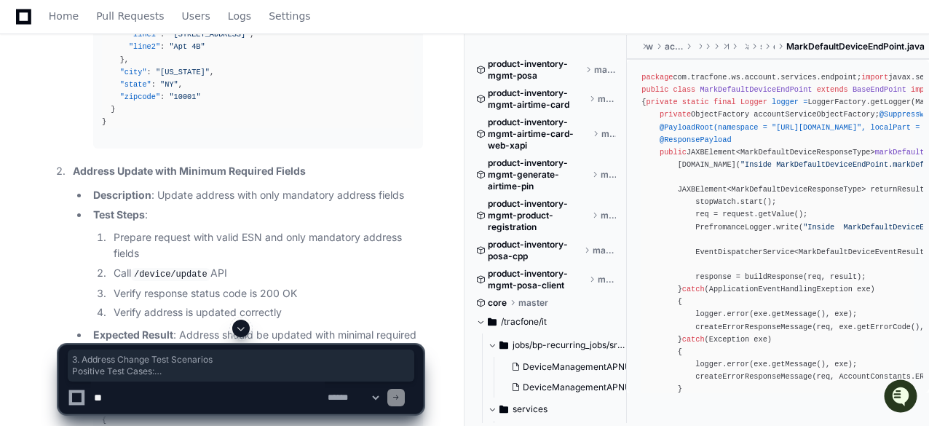
scroll to position [7726, 0]
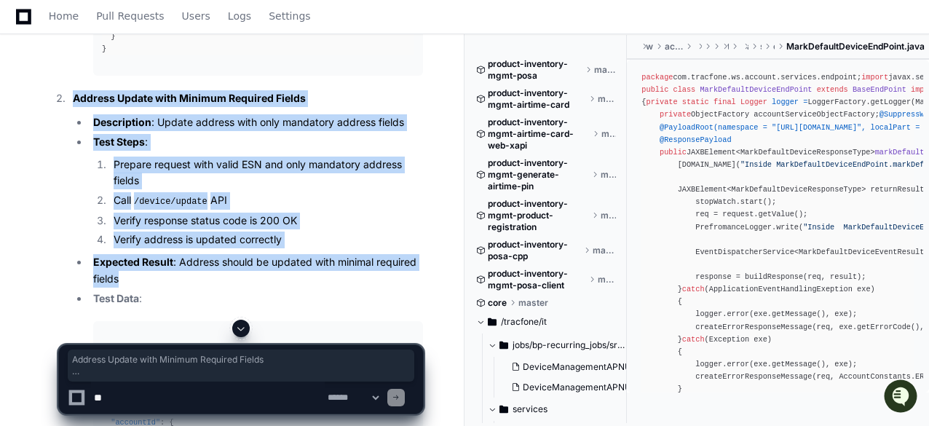
drag, startPoint x: 71, startPoint y: 74, endPoint x: 430, endPoint y: 257, distance: 403.8
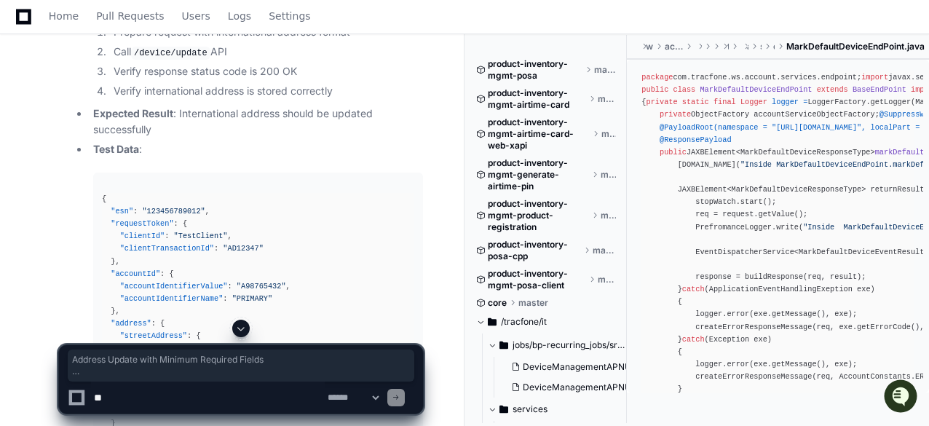
scroll to position [8235, 0]
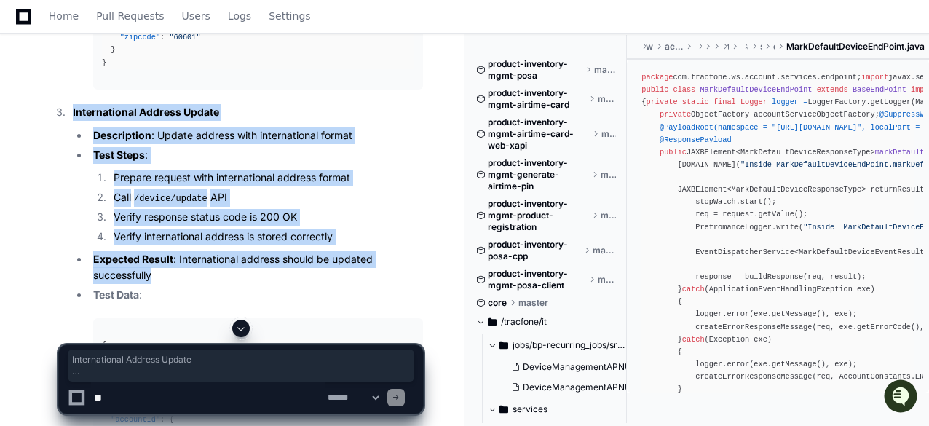
drag, startPoint x: 73, startPoint y: 85, endPoint x: 156, endPoint y: 245, distance: 179.8
click at [156, 245] on li "International Address Update Description : Update address with international fo…" at bounding box center [245, 356] width 355 height 505
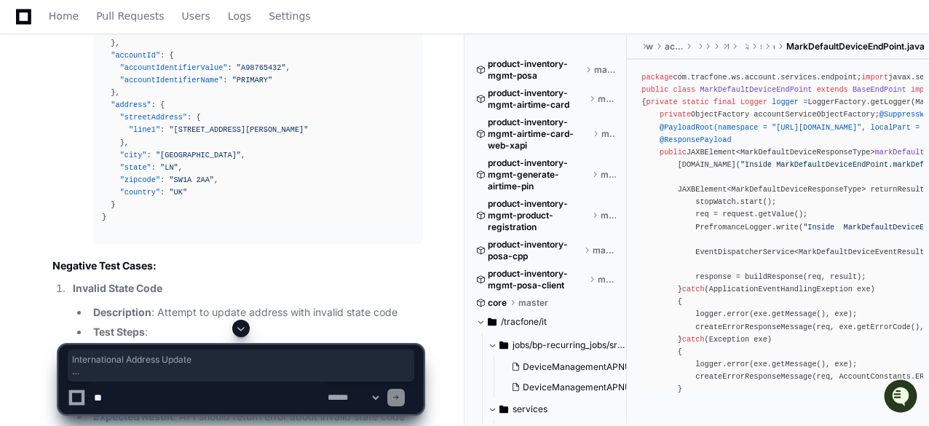
scroll to position [8745, 0]
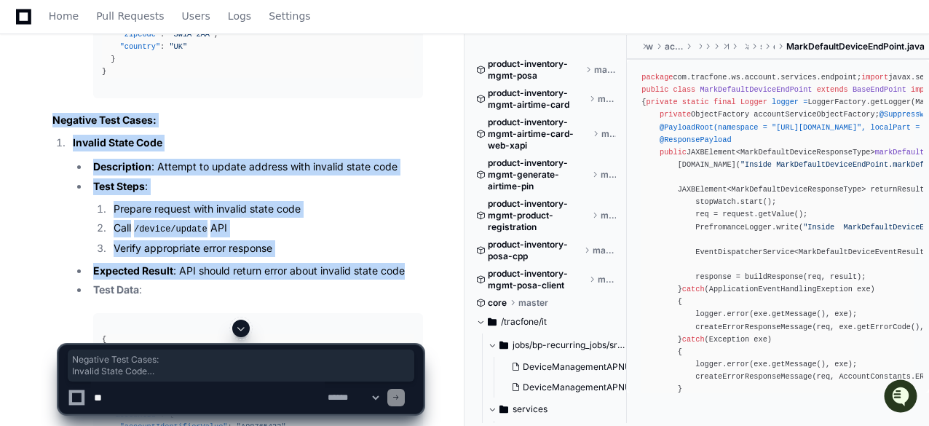
drag, startPoint x: 54, startPoint y: 95, endPoint x: 175, endPoint y: 256, distance: 201.1
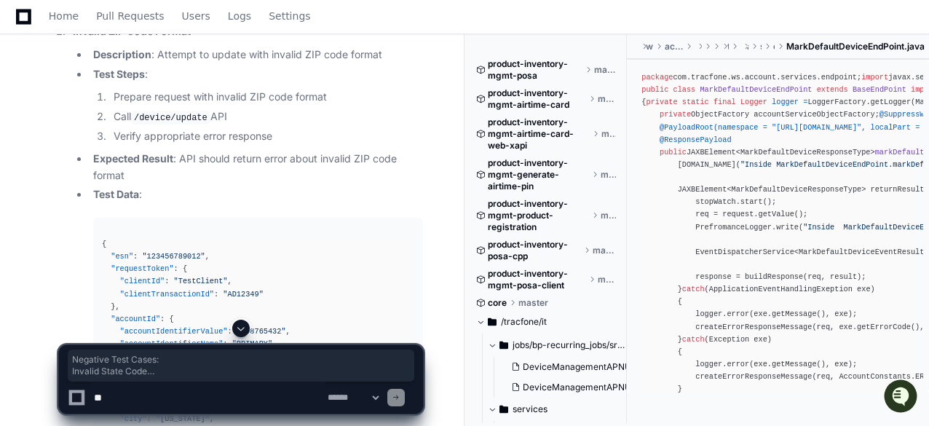
scroll to position [9182, 0]
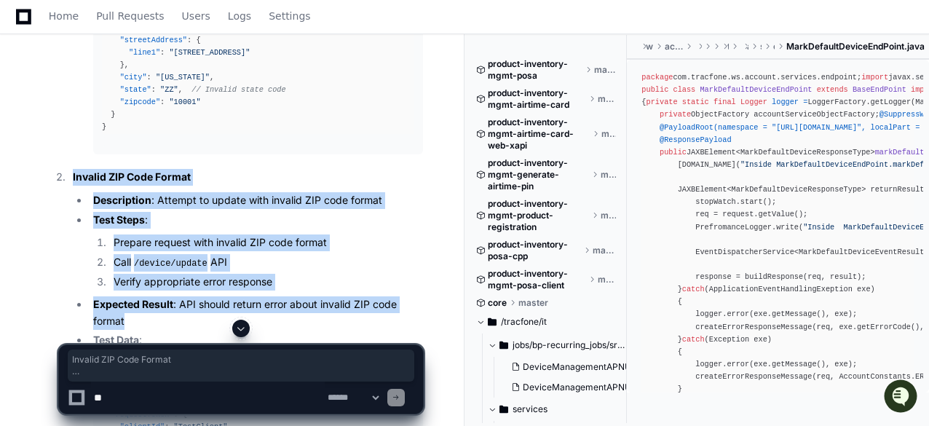
drag, startPoint x: 71, startPoint y: 150, endPoint x: 151, endPoint y: 293, distance: 164.0
click at [151, 293] on li "Invalid ZIP Code Format Description : Attempt to update with invalid ZIP code f…" at bounding box center [245, 405] width 355 height 473
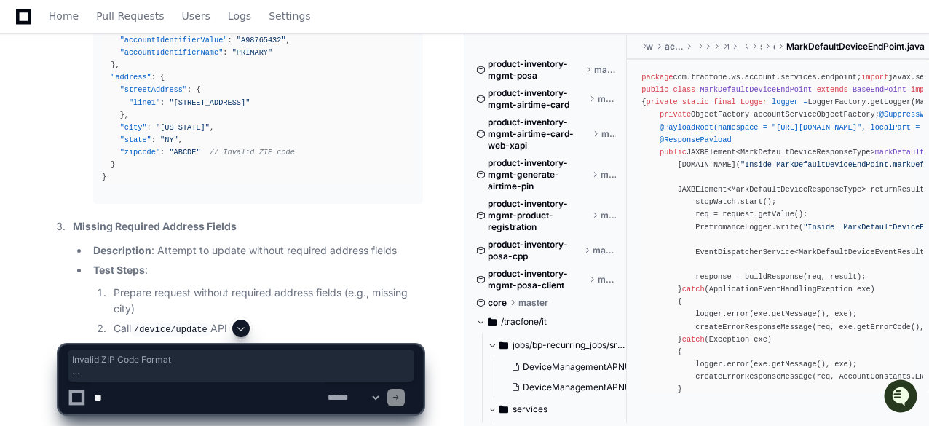
scroll to position [9692, 0]
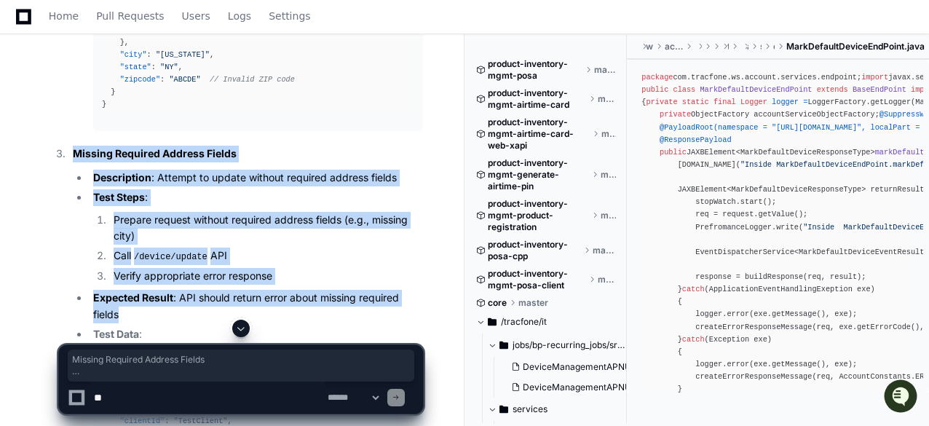
drag, startPoint x: 74, startPoint y: 130, endPoint x: 147, endPoint y: 291, distance: 176.0
click at [147, 291] on li "Missing Required Address Fields Description : Attempt to update without require…" at bounding box center [245, 390] width 355 height 489
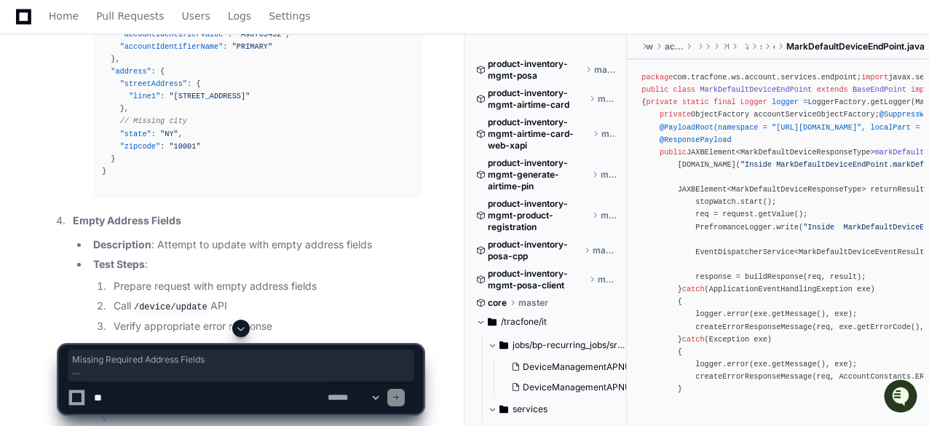
scroll to position [10202, 0]
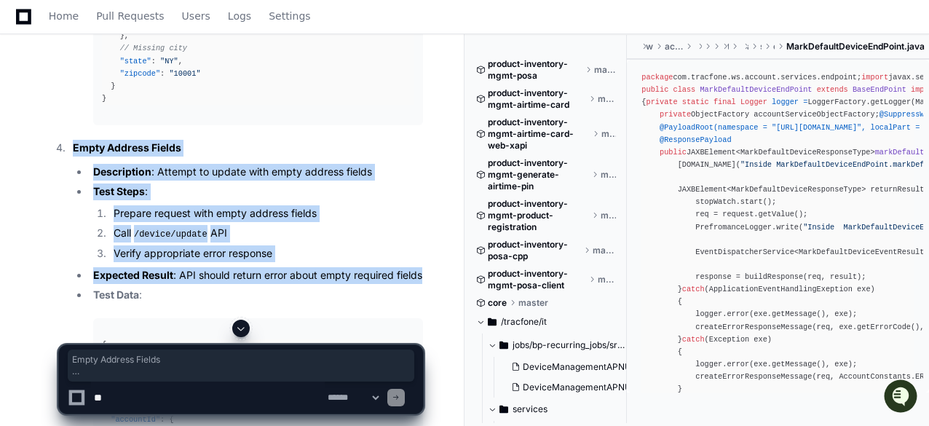
drag, startPoint x: 71, startPoint y: 121, endPoint x: 143, endPoint y: 264, distance: 159.9
click at [143, 264] on li "Empty Address Fields Description : Attempt to update with empty address fields …" at bounding box center [245, 368] width 355 height 456
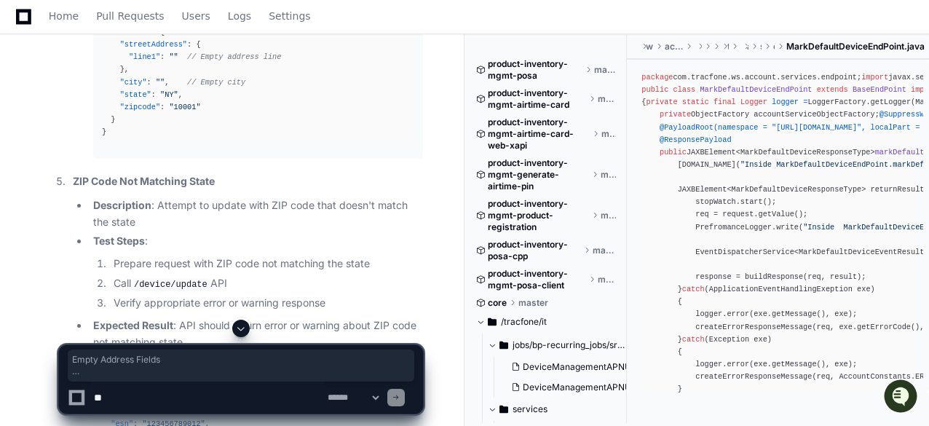
scroll to position [10711, 0]
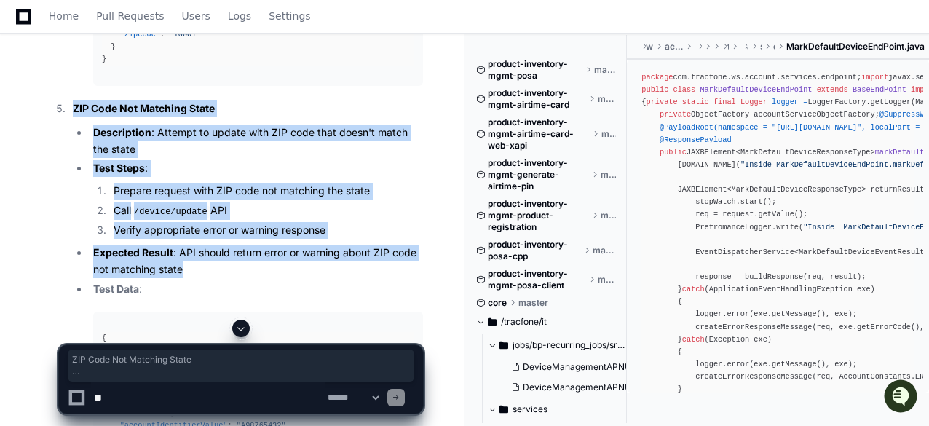
drag, startPoint x: 73, startPoint y: 95, endPoint x: 191, endPoint y: 253, distance: 196.6
click at [198, 261] on li "ZIP Code Not Matching State Description : Attempt to update with ZIP code that …" at bounding box center [245, 344] width 355 height 489
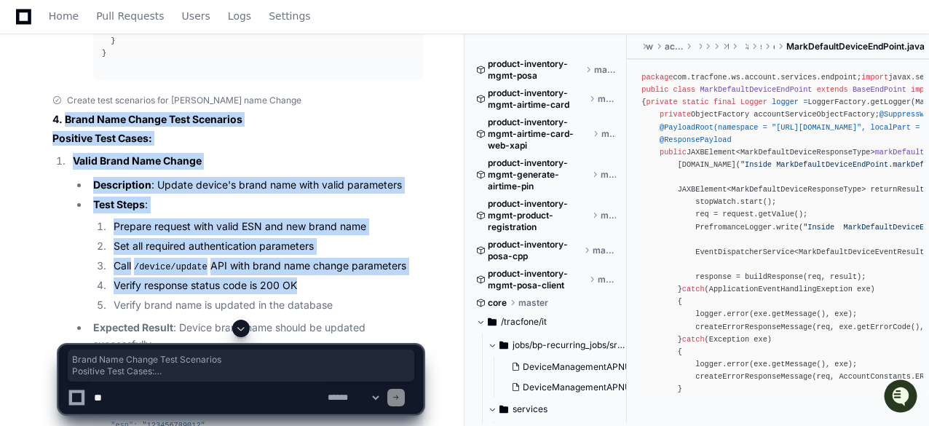
scroll to position [11294, 0]
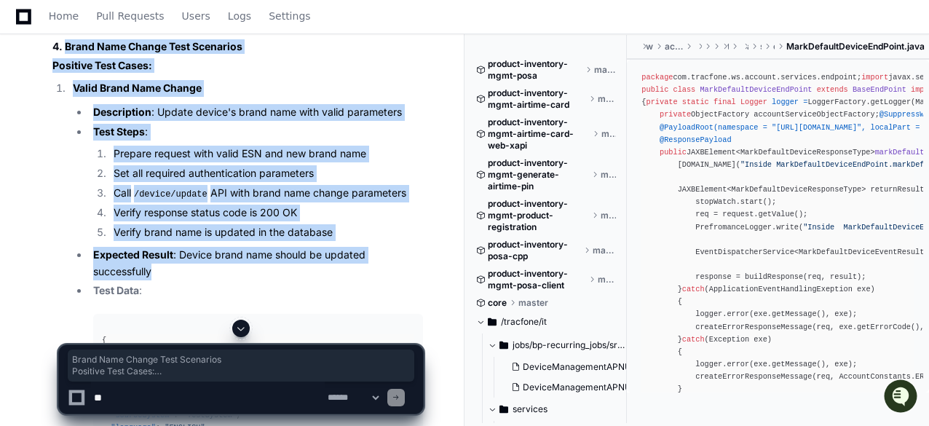
drag, startPoint x: 63, startPoint y: 108, endPoint x: 300, endPoint y: 269, distance: 285.8
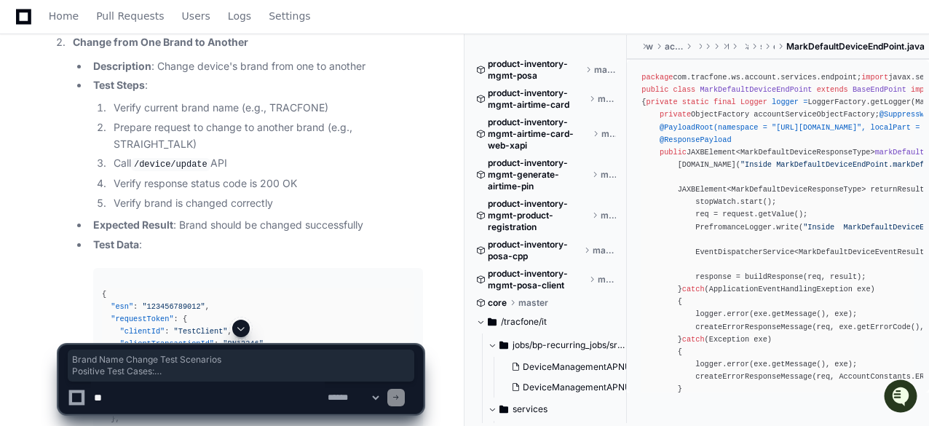
scroll to position [11731, 0]
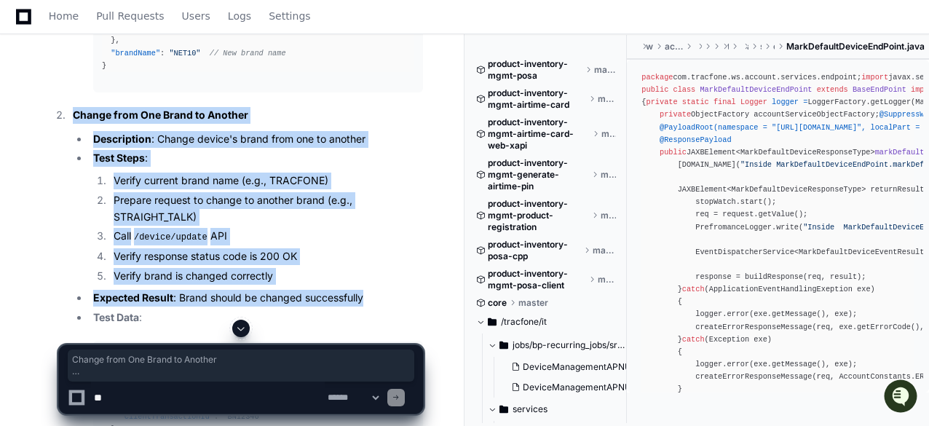
drag, startPoint x: 76, startPoint y: 100, endPoint x: 376, endPoint y: 293, distance: 356.9
click at [376, 293] on li "Change from One Brand to Another Description : Change device's brand from one t…" at bounding box center [245, 325] width 355 height 437
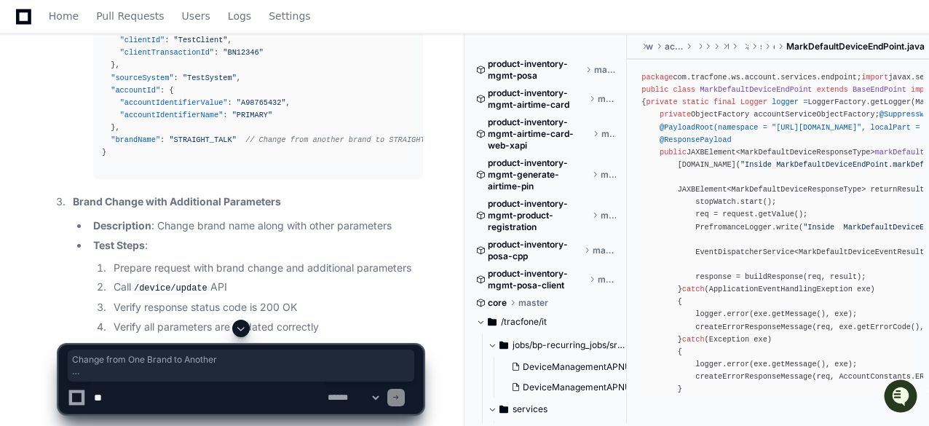
scroll to position [12168, 0]
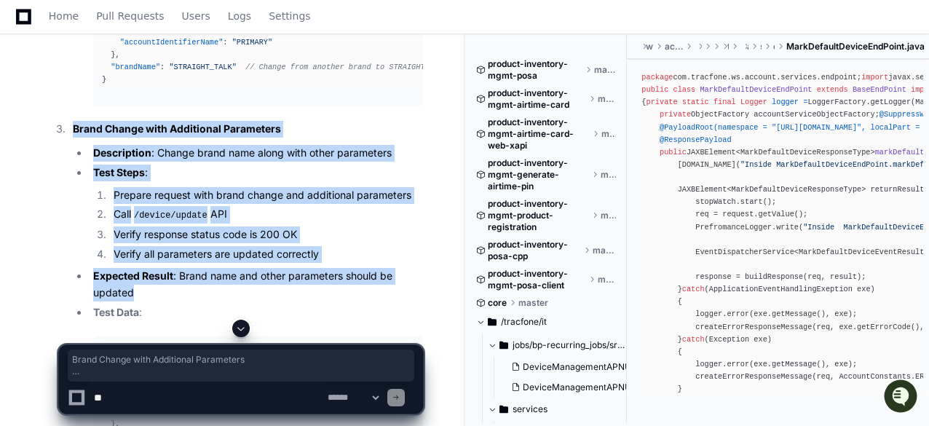
drag, startPoint x: 74, startPoint y: 114, endPoint x: 243, endPoint y: 282, distance: 237.9
click at [243, 282] on li "Brand Change with Additional Parameters Description : Change brand name along w…" at bounding box center [245, 336] width 355 height 430
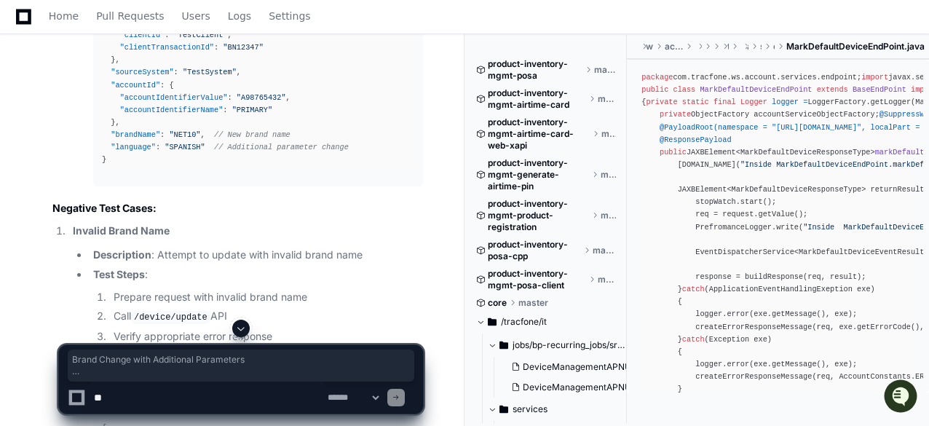
scroll to position [12604, 0]
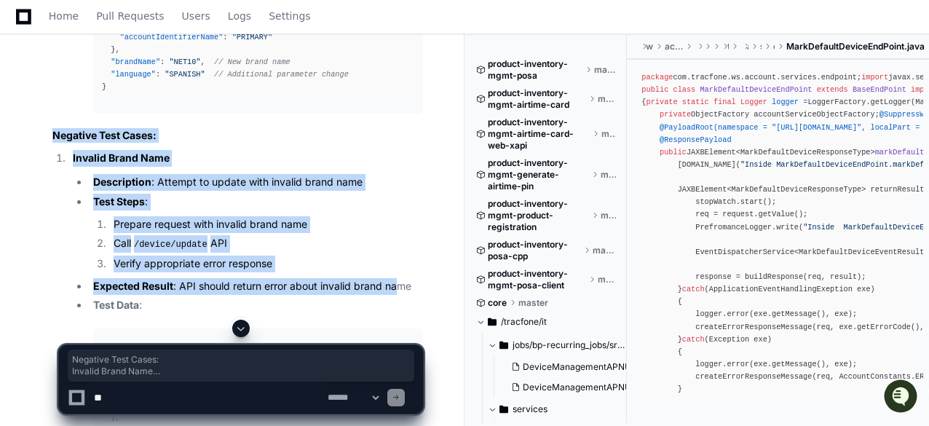
drag, startPoint x: 49, startPoint y: 122, endPoint x: 399, endPoint y: 281, distance: 384.8
click at [399, 281] on div "Create test scenarios for Nick name Change 4. Brand Name Change Test Scenarios …" at bounding box center [223, 270] width 400 height 3119
click at [406, 278] on li "Expected Result : API should return error about invalid brand name" at bounding box center [256, 286] width 334 height 17
drag, startPoint x: 50, startPoint y: 122, endPoint x: 411, endPoint y: 286, distance: 396.6
click at [411, 286] on div "Create test scenarios for Nick name Change 4. Brand Name Change Test Scenarios …" at bounding box center [223, 270] width 400 height 3119
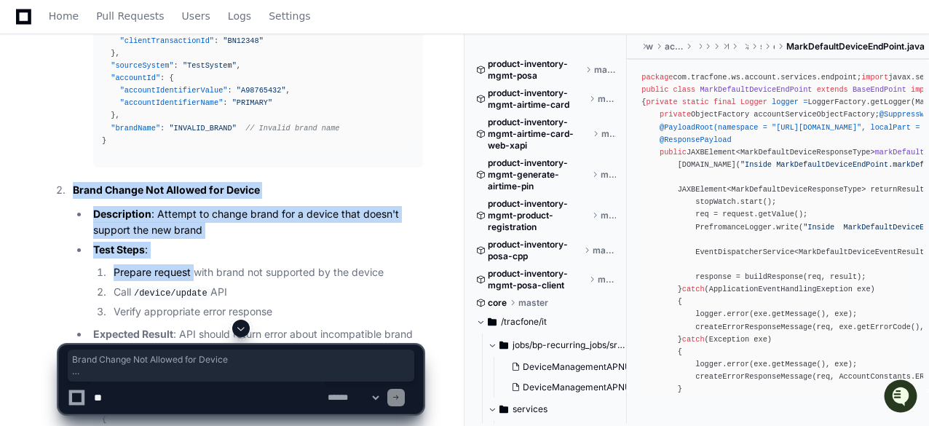
scroll to position [13041, 0]
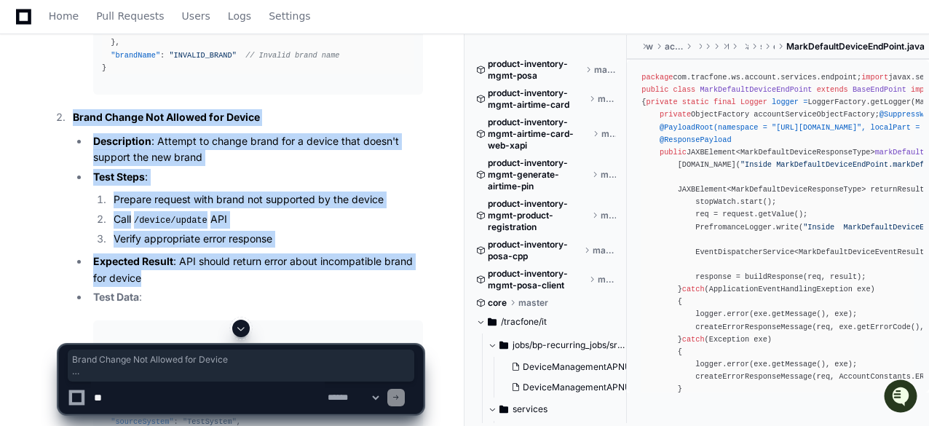
drag, startPoint x: 74, startPoint y: 177, endPoint x: 197, endPoint y: 258, distance: 147.0
click at [197, 258] on li "Brand Change Not Allowed for Device Description : Attempt to change brand for a…" at bounding box center [245, 316] width 355 height 414
click at [367, 147] on li "Description : Attempt to change brand for a device that doesn't support the new…" at bounding box center [256, 149] width 334 height 33
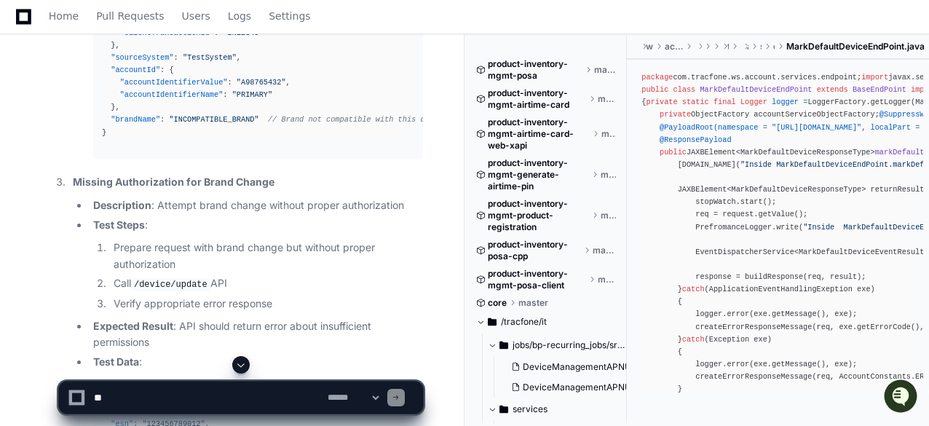
scroll to position [13478, 0]
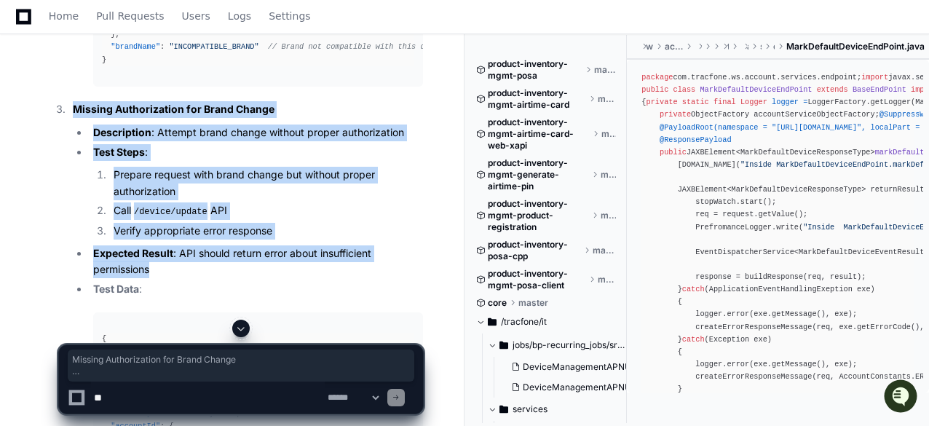
drag, startPoint x: 71, startPoint y: 92, endPoint x: 190, endPoint y: 250, distance: 197.6
click at [190, 250] on li "Missing Authorization for Brand Change Description : Attempt brand change witho…" at bounding box center [245, 314] width 355 height 427
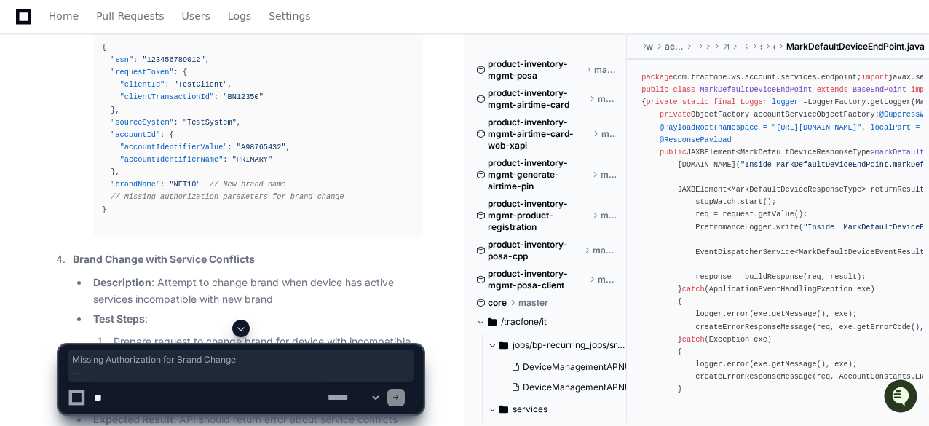
scroll to position [13915, 0]
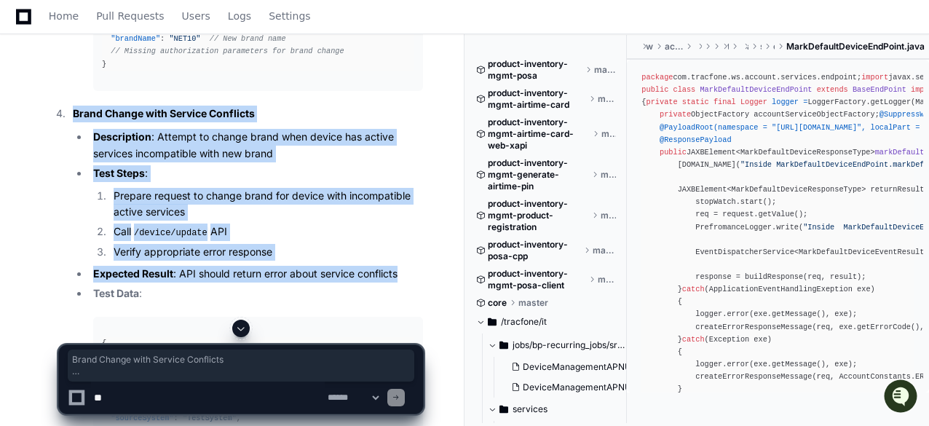
drag, startPoint x: 74, startPoint y: 102, endPoint x: 407, endPoint y: 266, distance: 371.6
click at [407, 266] on li "Brand Change with Service Conflicts Description : Attempt to change brand when …" at bounding box center [245, 313] width 355 height 414
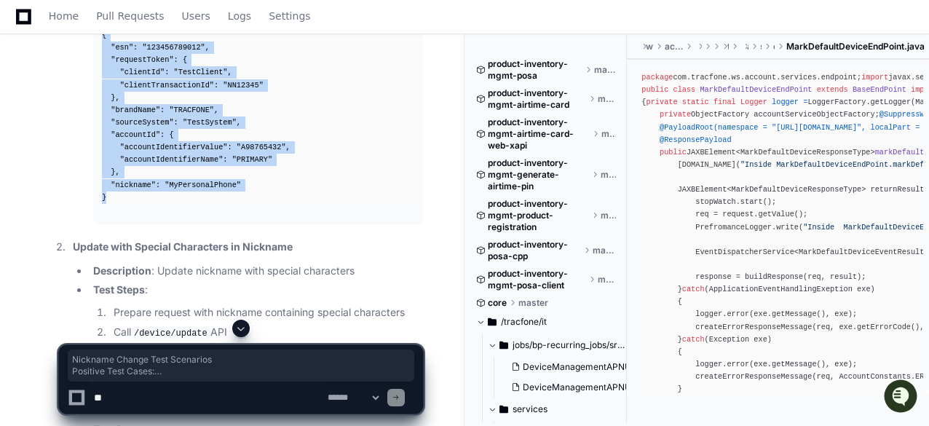
scroll to position [14498, 0]
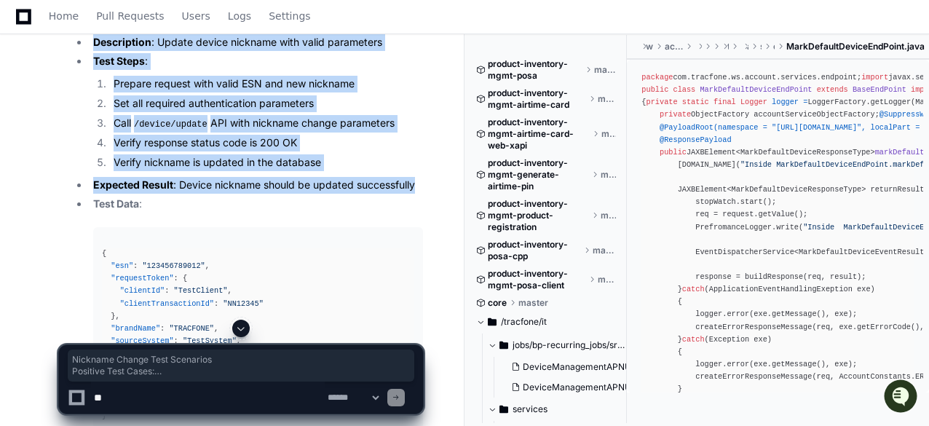
drag, startPoint x: 64, startPoint y: 108, endPoint x: 416, endPoint y: 182, distance: 359.3
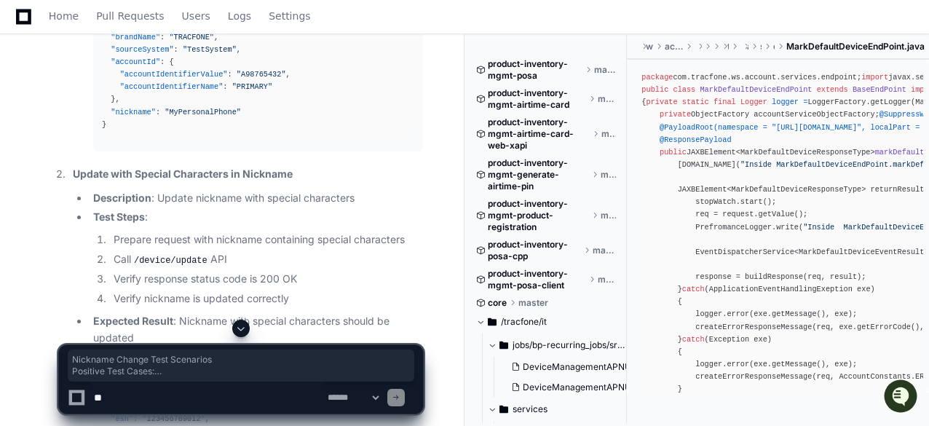
scroll to position [14862, 0]
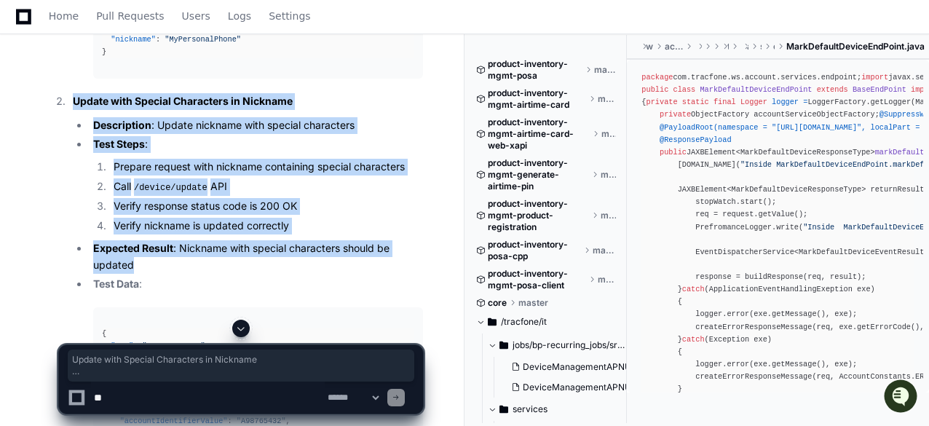
drag, startPoint x: 76, startPoint y: 88, endPoint x: 201, endPoint y: 250, distance: 204.5
click at [201, 250] on li "Update with Special Characters in Nickname Description : Update nickname with s…" at bounding box center [245, 295] width 355 height 405
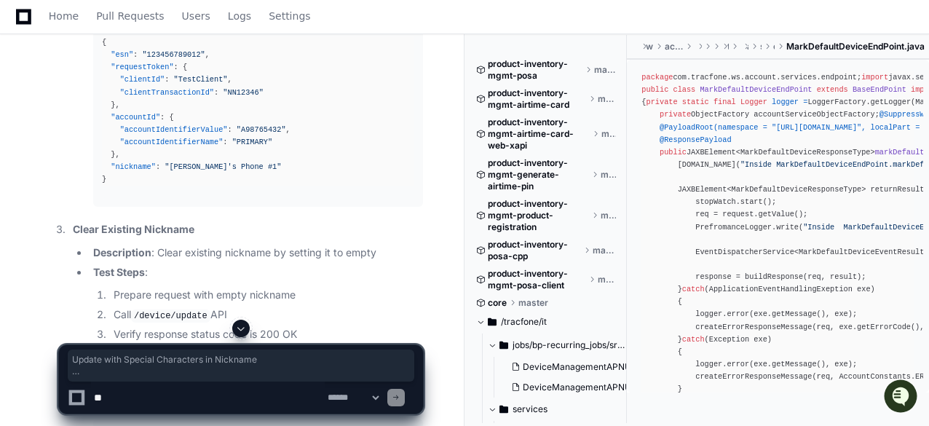
scroll to position [15299, 0]
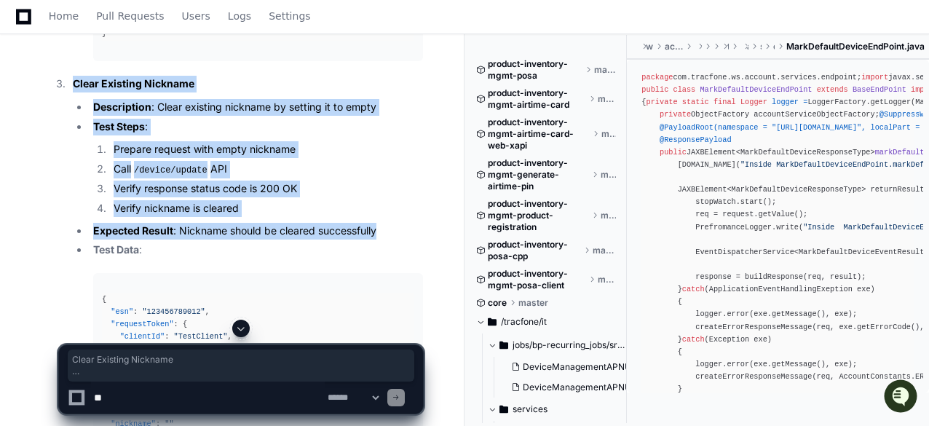
drag, startPoint x: 76, startPoint y: 66, endPoint x: 395, endPoint y: 225, distance: 356.3
click at [395, 225] on li "Clear Existing Nickname Description : Clear existing nickname by setting it to …" at bounding box center [245, 270] width 355 height 388
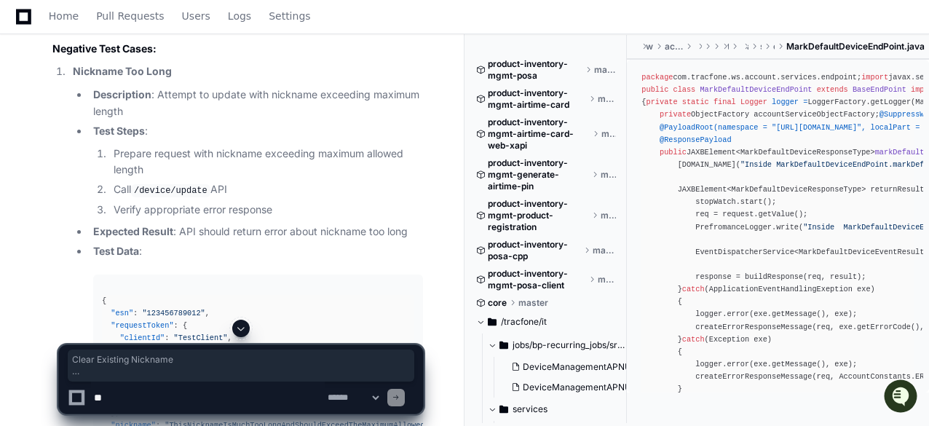
scroll to position [15663, 0]
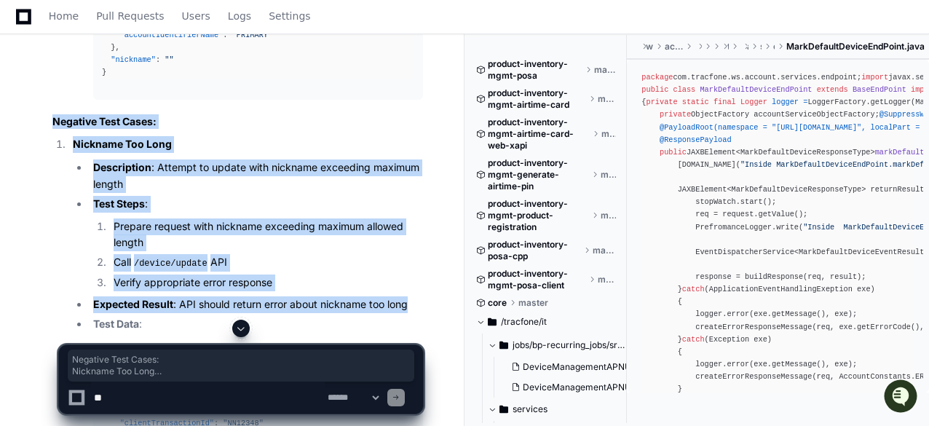
drag, startPoint x: 45, startPoint y: 106, endPoint x: 151, endPoint y: 303, distance: 223.8
click at [151, 303] on div "Create test scenarios for Pre provisioning (portin, Activation) 5. Nickname Cha…" at bounding box center [223, 278] width 400 height 2983
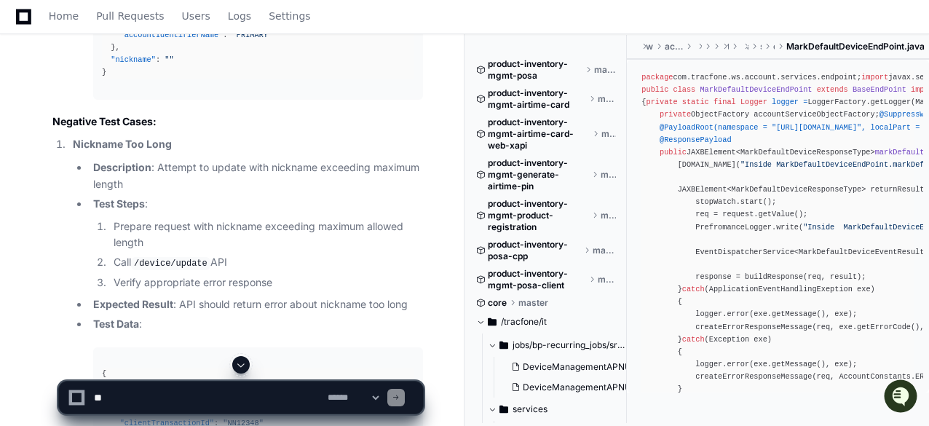
click at [513, 384] on div at bounding box center [577, 391] width 224 height 70
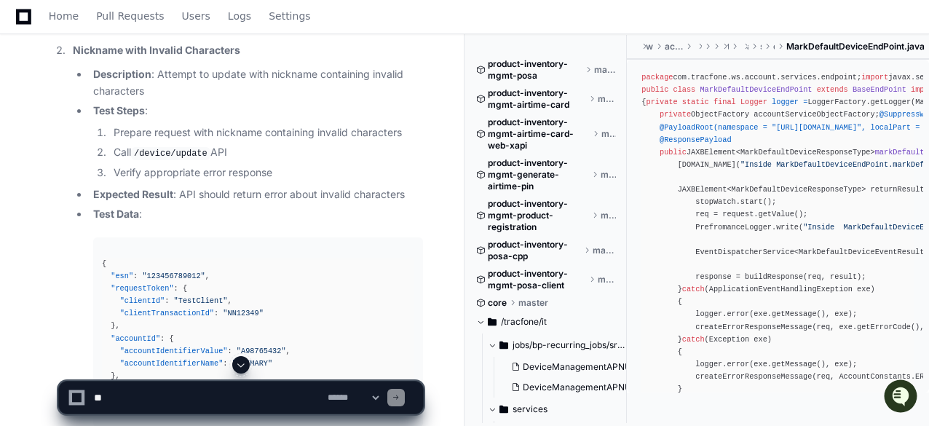
scroll to position [16100, 0]
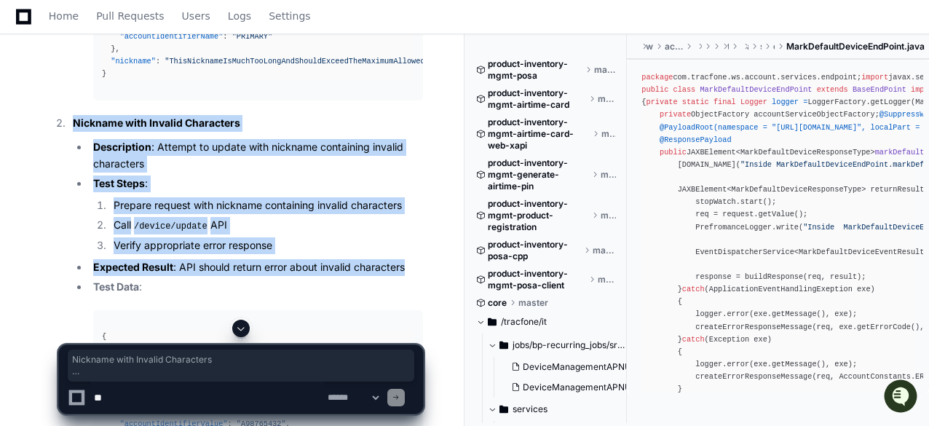
drag, startPoint x: 73, startPoint y: 108, endPoint x: 421, endPoint y: 253, distance: 377.0
click at [421, 253] on li "Nickname with Invalid Characters Description : Attempt to update with nickname …" at bounding box center [245, 307] width 355 height 385
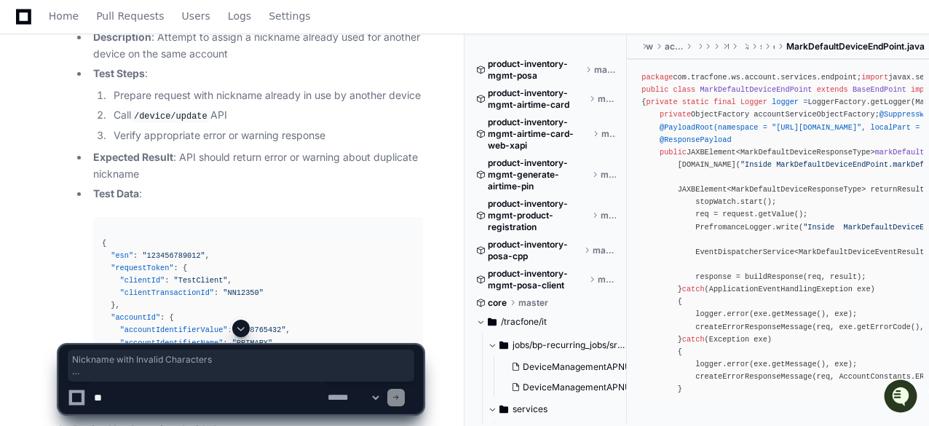
scroll to position [16464, 0]
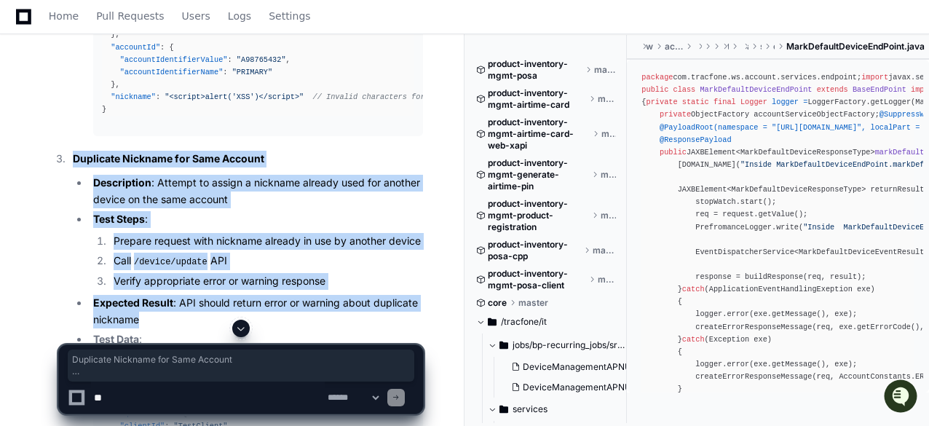
drag, startPoint x: 74, startPoint y: 143, endPoint x: 140, endPoint y: 305, distance: 174.4
click at [140, 305] on li "Duplicate Nickname for Same Account Description : Attempt to assign a nickname …" at bounding box center [245, 352] width 355 height 402
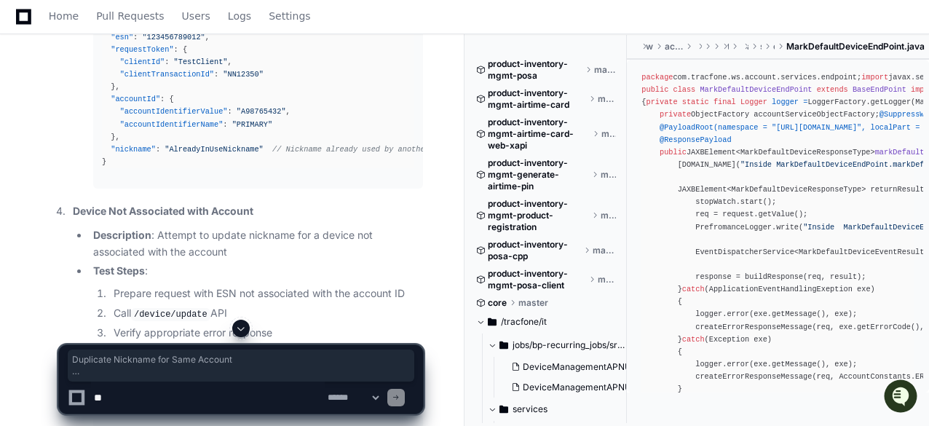
scroll to position [16901, 0]
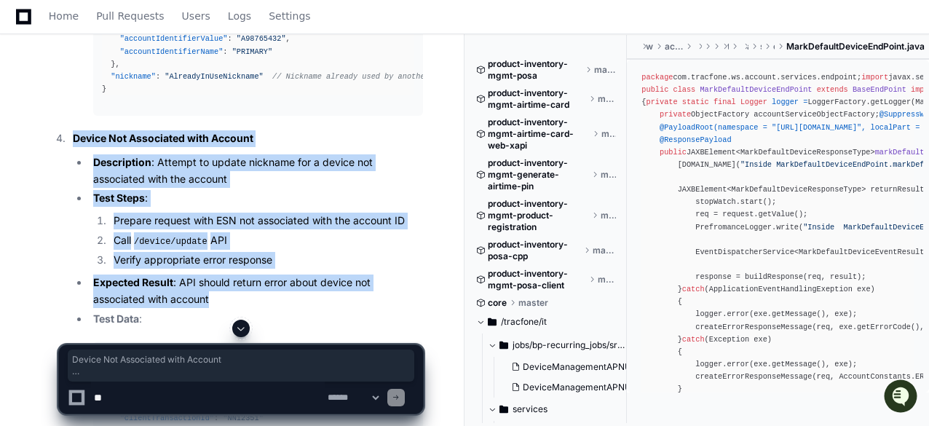
drag, startPoint x: 73, startPoint y: 119, endPoint x: 216, endPoint y: 285, distance: 218.9
click at [216, 285] on li "Device Not Associated with Account Description : Attempt to update nickname for…" at bounding box center [245, 331] width 355 height 402
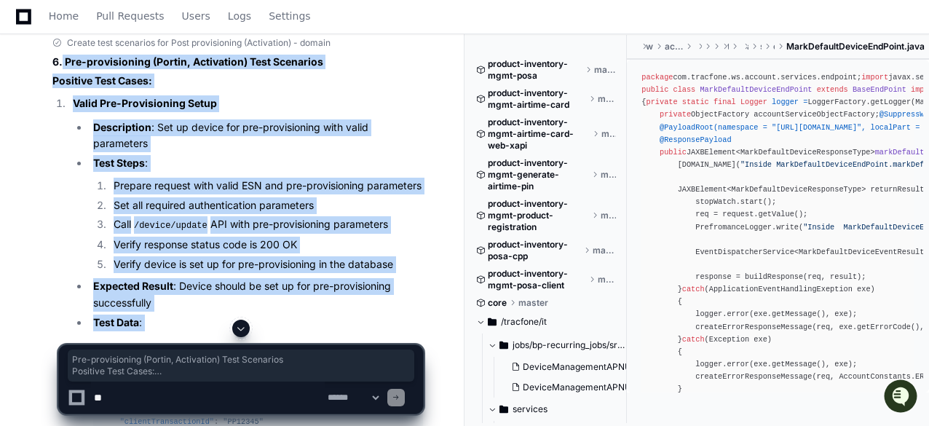
scroll to position [17483, 0]
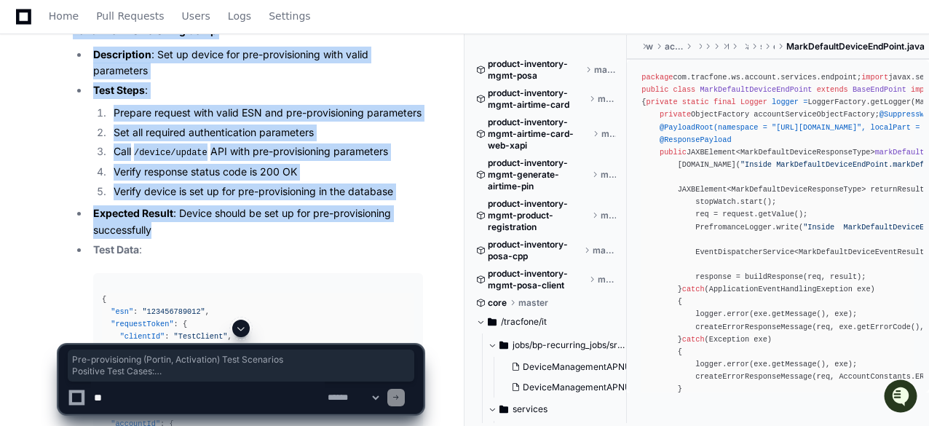
drag, startPoint x: 62, startPoint y: 117, endPoint x: 252, endPoint y: 214, distance: 213.6
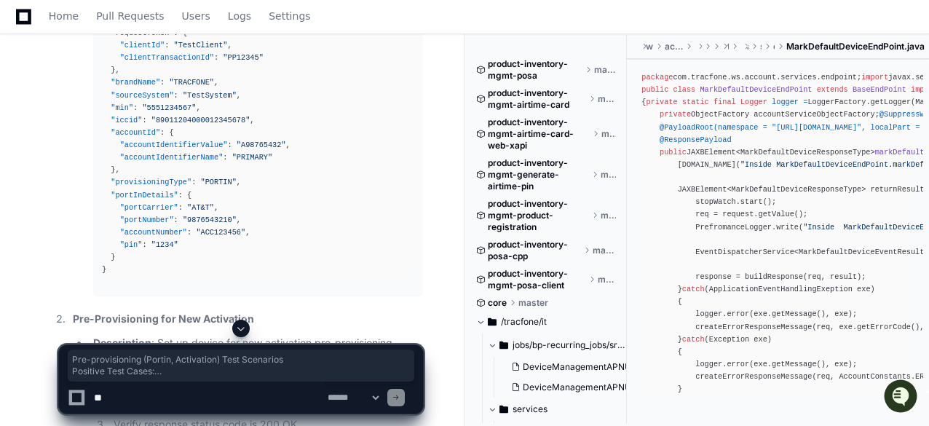
scroll to position [17920, 0]
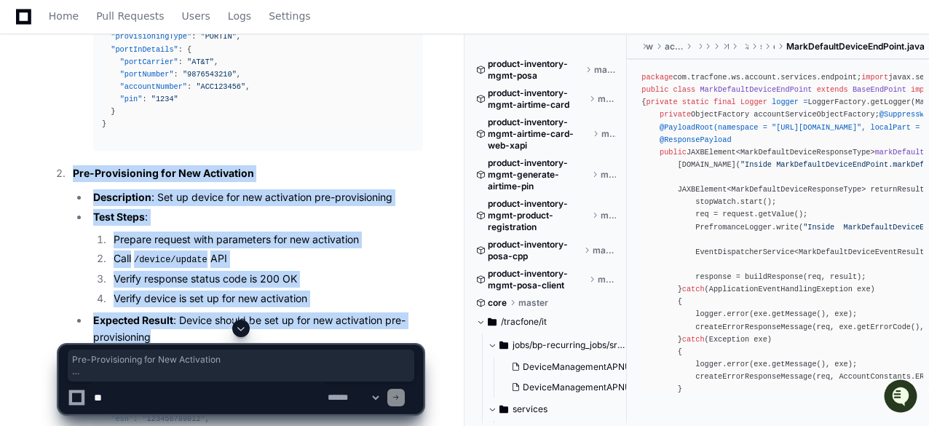
drag, startPoint x: 71, startPoint y: 154, endPoint x: 172, endPoint y: 320, distance: 193.4
click at [172, 320] on li "Pre-Provisioning for New Activation Description : Set up device for new activat…" at bounding box center [245, 417] width 355 height 505
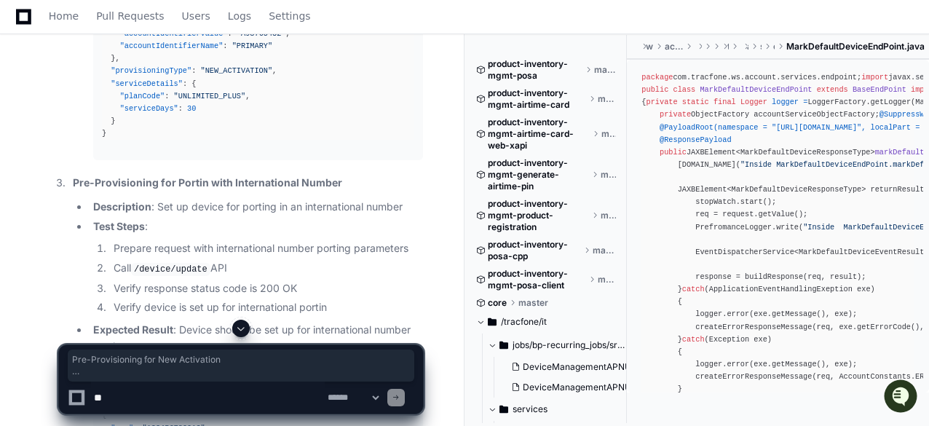
scroll to position [18503, 0]
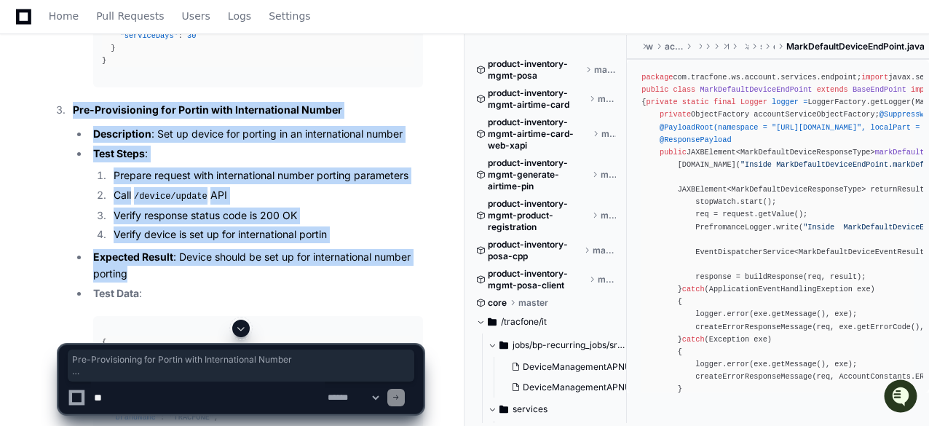
drag, startPoint x: 71, startPoint y: 94, endPoint x: 133, endPoint y: 255, distance: 172.2
click at [133, 255] on li "Pre-Provisioning for Portin with International Number Description : Set up devi…" at bounding box center [245, 373] width 355 height 542
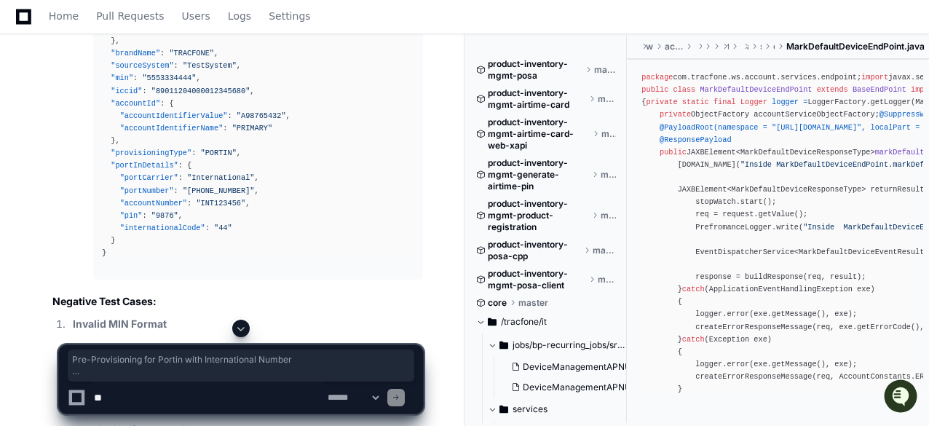
scroll to position [19085, 0]
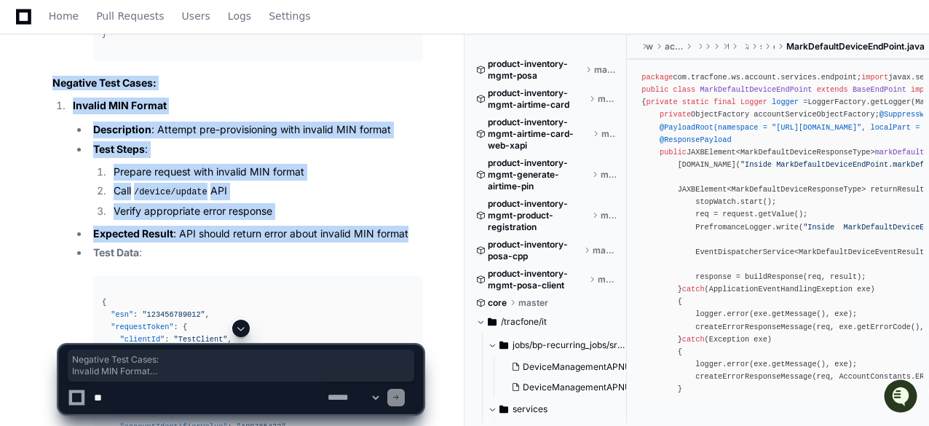
drag, startPoint x: 52, startPoint y: 61, endPoint x: 405, endPoint y: 226, distance: 389.3
click at [405, 226] on article "6. Pre-provisioning (Portin, Activation) Test Scenarios Positive Test Cases: Va…" at bounding box center [237, 372] width 371 height 3985
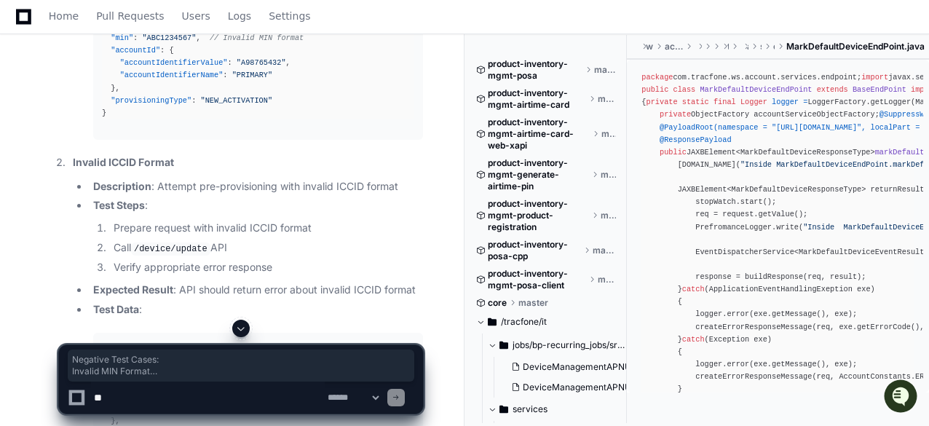
scroll to position [19522, 0]
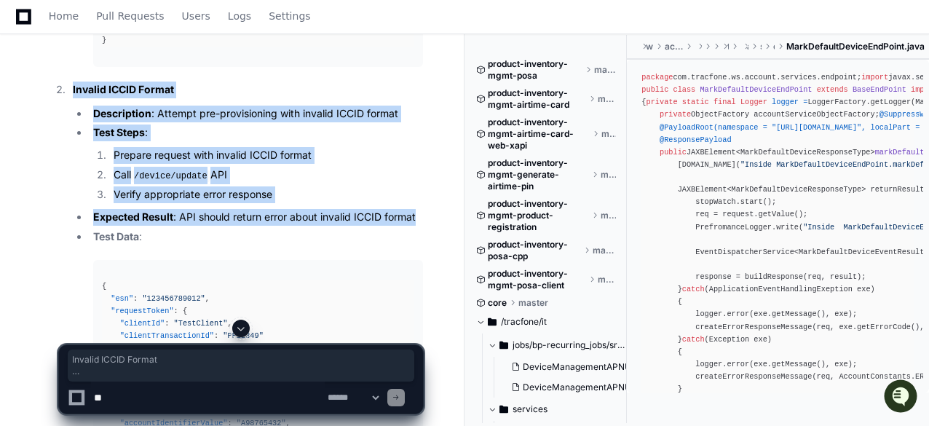
drag, startPoint x: 70, startPoint y: 67, endPoint x: 433, endPoint y: 208, distance: 388.9
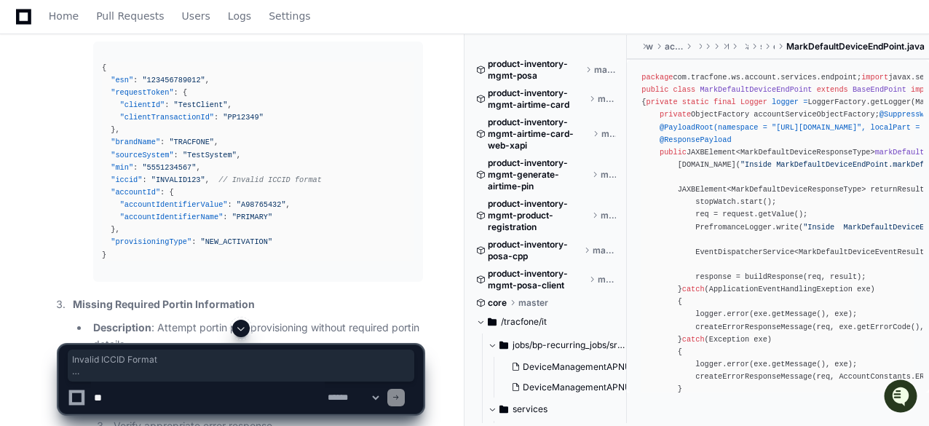
scroll to position [19886, 0]
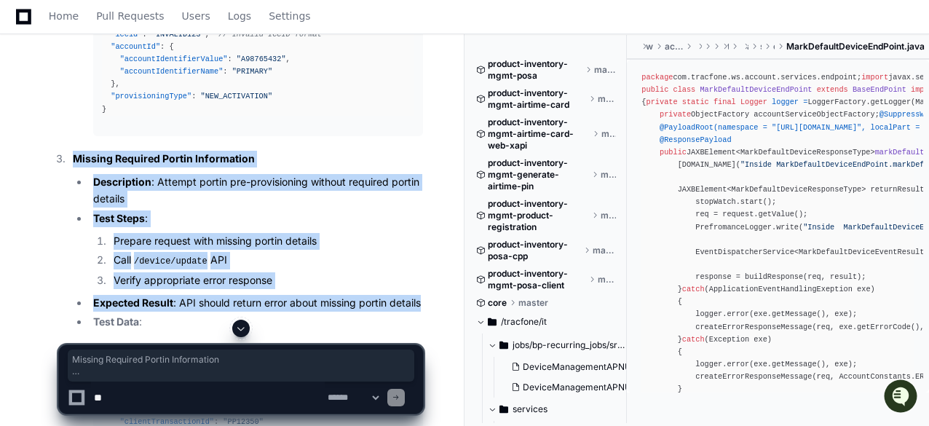
drag, startPoint x: 71, startPoint y: 136, endPoint x: 165, endPoint y: 298, distance: 186.6
click at [165, 298] on li "Missing Required Portin Information Description : Attempt portin pre-provisioni…" at bounding box center [245, 375] width 355 height 448
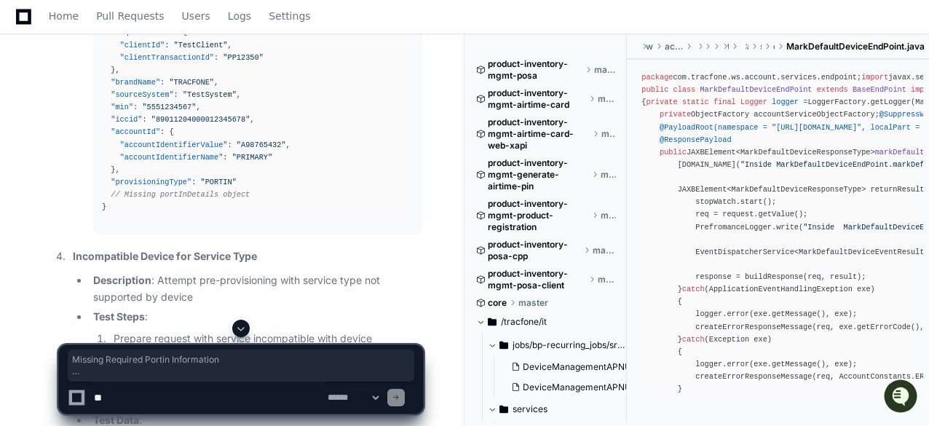
scroll to position [20396, 0]
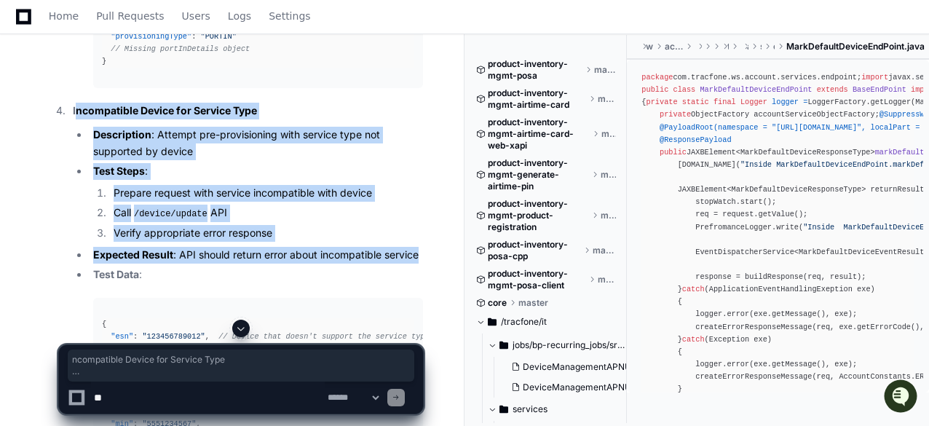
drag, startPoint x: 74, startPoint y: 111, endPoint x: 428, endPoint y: 252, distance: 381.0
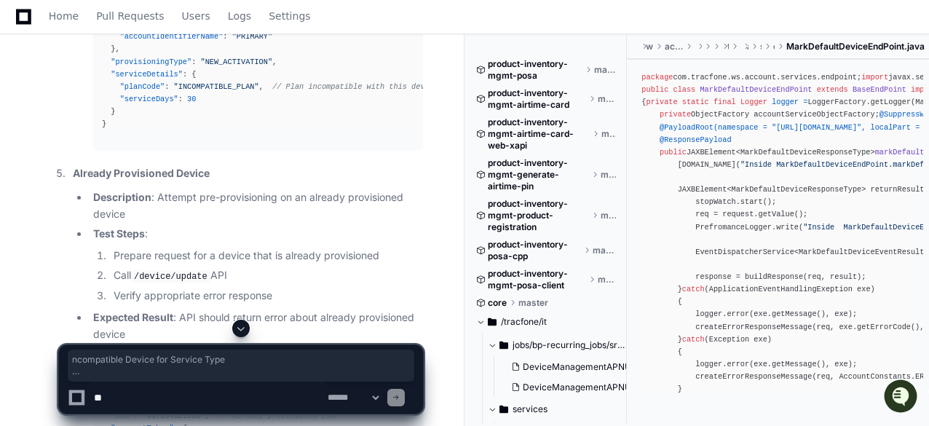
scroll to position [20905, 0]
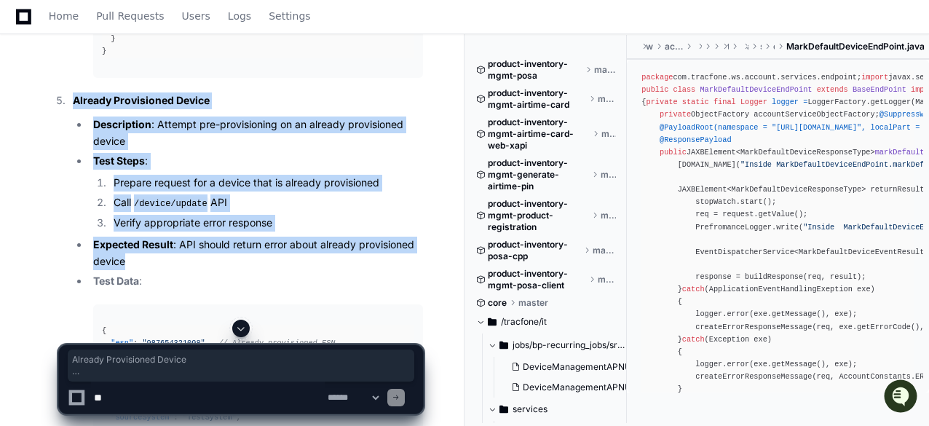
drag, startPoint x: 74, startPoint y: 98, endPoint x: 139, endPoint y: 258, distance: 173.1
click at [139, 258] on li "Already Provisioned Device Description : Attempt pre-provisioning on an already…" at bounding box center [245, 317] width 355 height 451
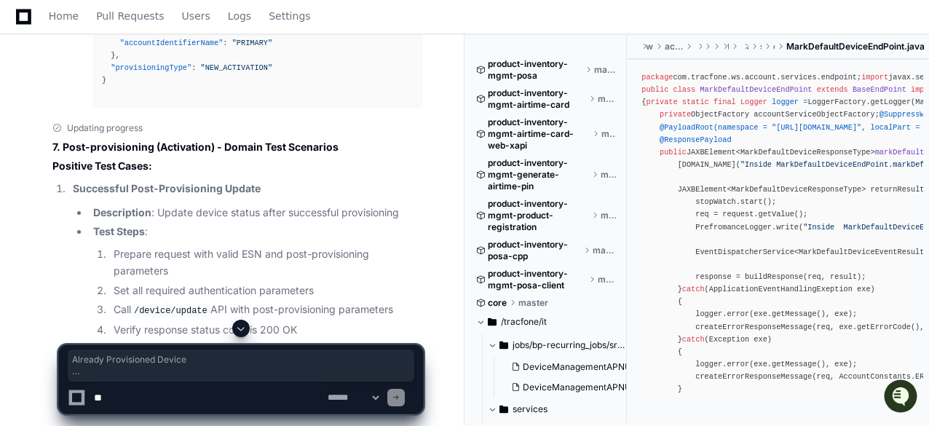
scroll to position [21415, 0]
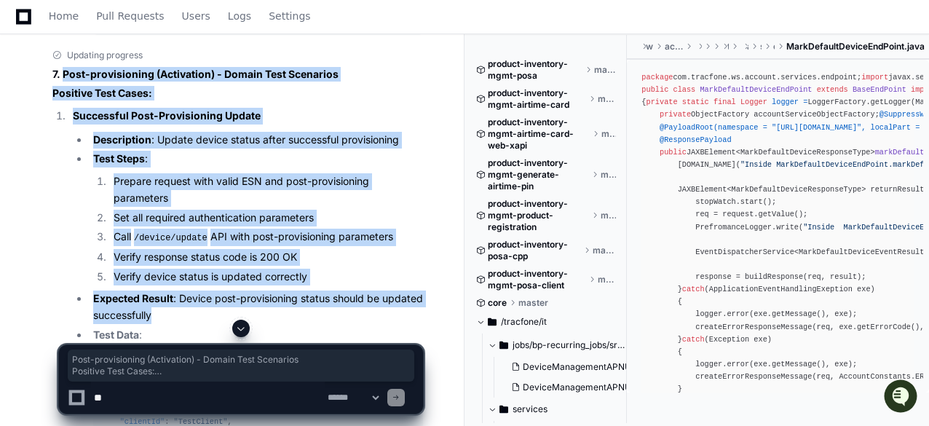
drag, startPoint x: 65, startPoint y: 66, endPoint x: 224, endPoint y: 309, distance: 290.8
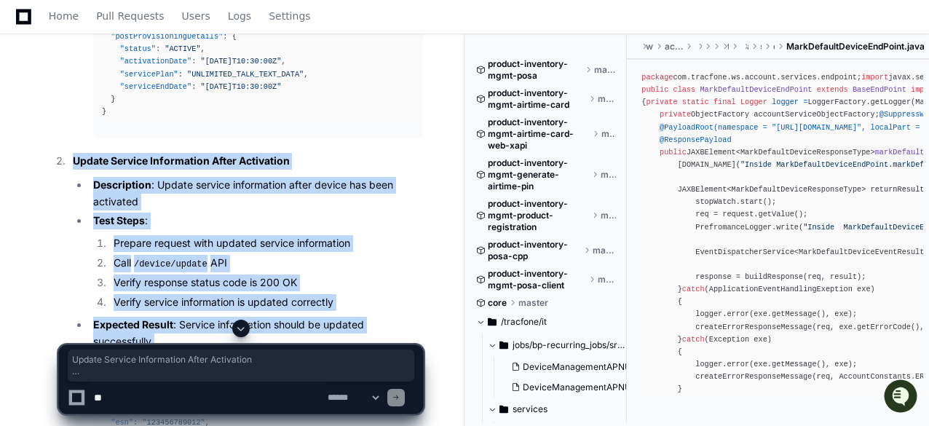
scroll to position [22071, 0]
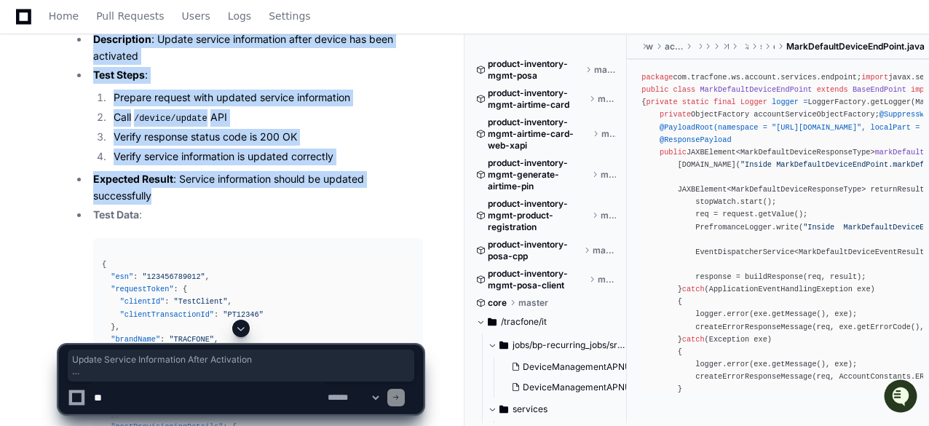
drag, startPoint x: 70, startPoint y: 154, endPoint x: 162, endPoint y: 190, distance: 98.4
click at [162, 190] on li "Update Service Information After Activation Description : Update service inform…" at bounding box center [245, 267] width 355 height 521
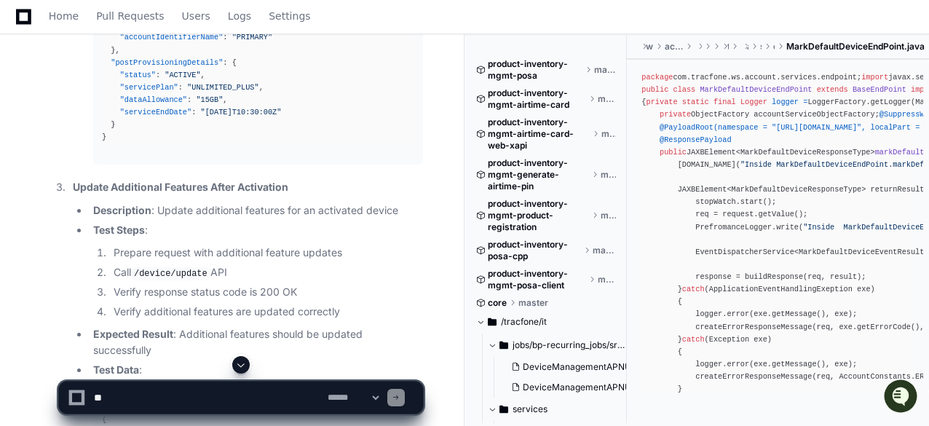
scroll to position [22507, 0]
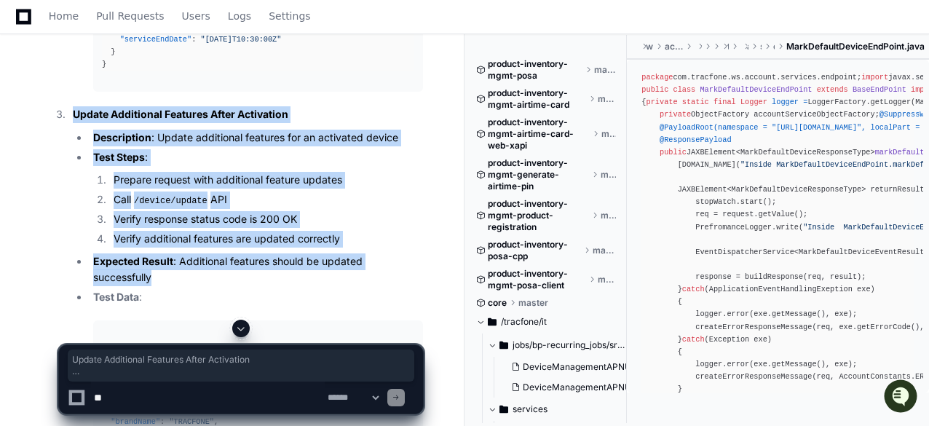
drag, startPoint x: 74, startPoint y: 111, endPoint x: 190, endPoint y: 275, distance: 200.4
click at [190, 275] on li "Update Additional Features After Activation Description : Update additional fea…" at bounding box center [245, 370] width 355 height 529
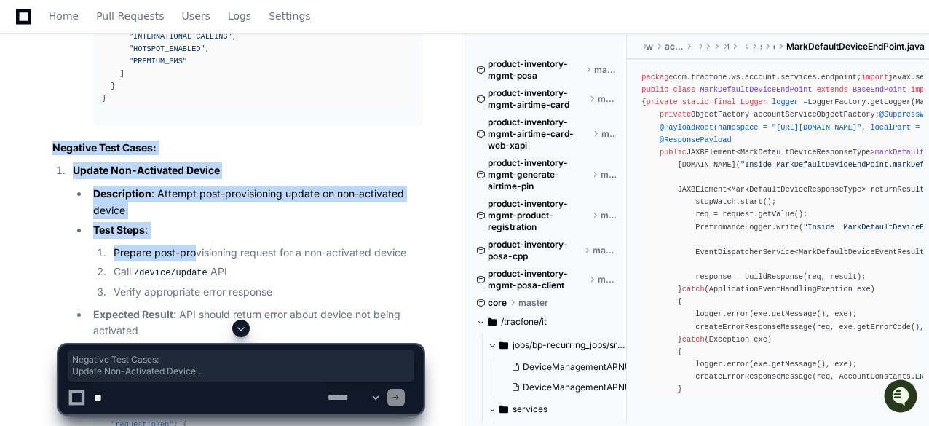
scroll to position [23163, 0]
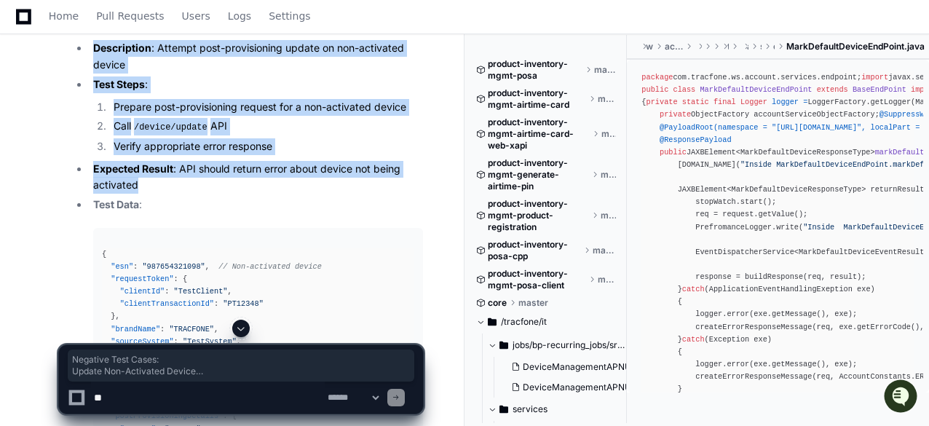
drag, startPoint x: 53, startPoint y: 142, endPoint x: 169, endPoint y: 184, distance: 123.2
click at [169, 184] on article "7. Post-provisioning (Activation) - Domain Test Scenarios Positive Test Cases: …" at bounding box center [237, 361] width 371 height 4085
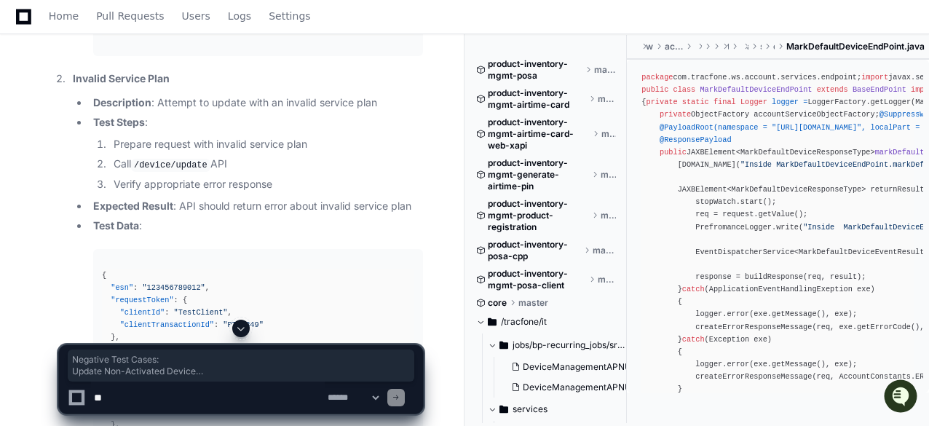
scroll to position [23527, 0]
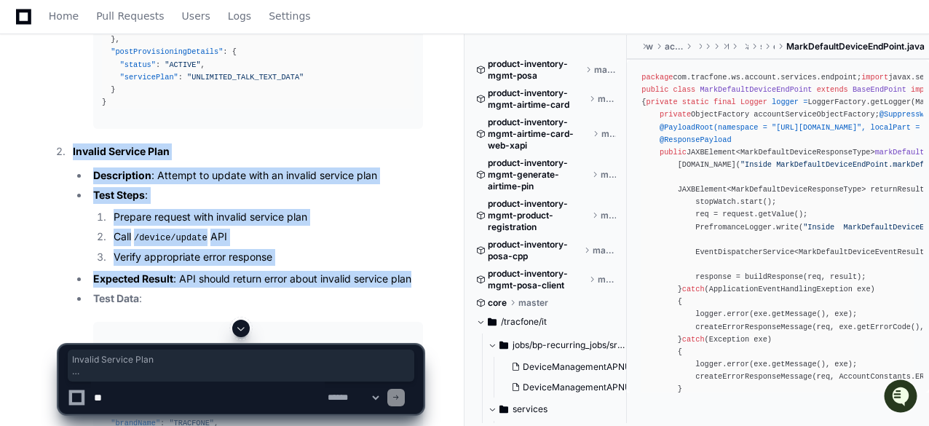
drag, startPoint x: 71, startPoint y: 148, endPoint x: 420, endPoint y: 273, distance: 371.3
click at [420, 273] on li "Invalid Service Plan Description : Attempt to update with an invalid service pl…" at bounding box center [245, 364] width 355 height 443
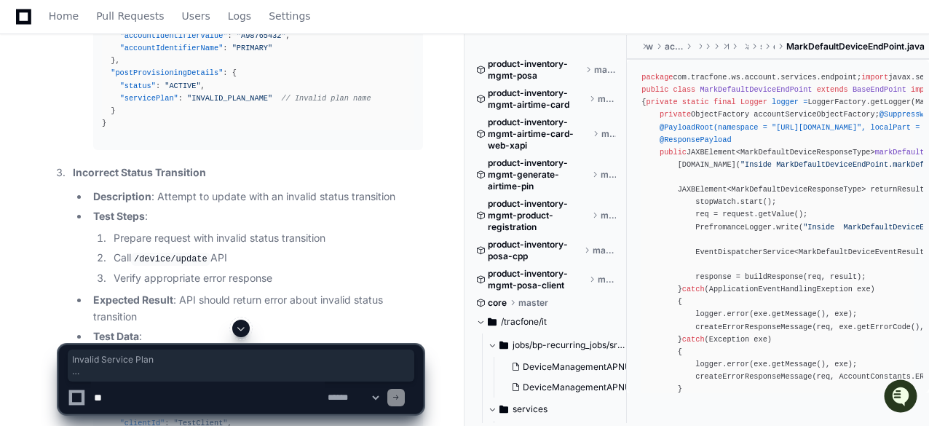
scroll to position [24037, 0]
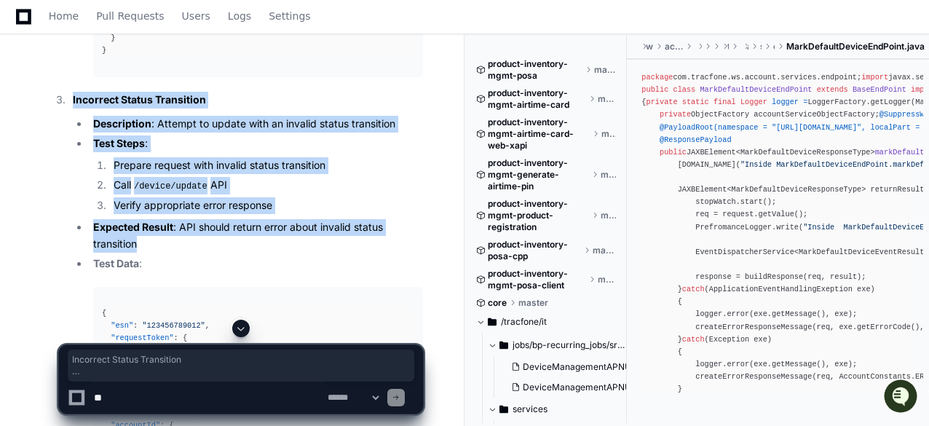
drag, startPoint x: 71, startPoint y: 92, endPoint x: 141, endPoint y: 237, distance: 160.2
click at [141, 237] on li "Incorrect Status Transition Description : Attempt to update with an invalid sta…" at bounding box center [245, 316] width 355 height 448
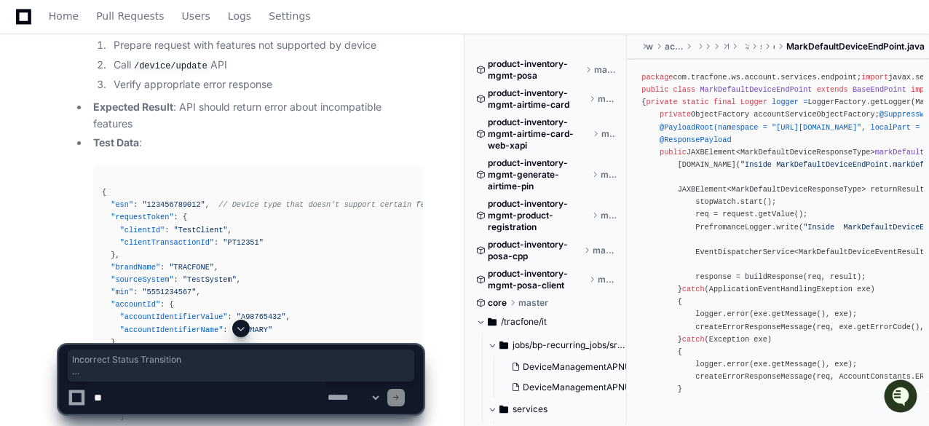
scroll to position [24546, 0]
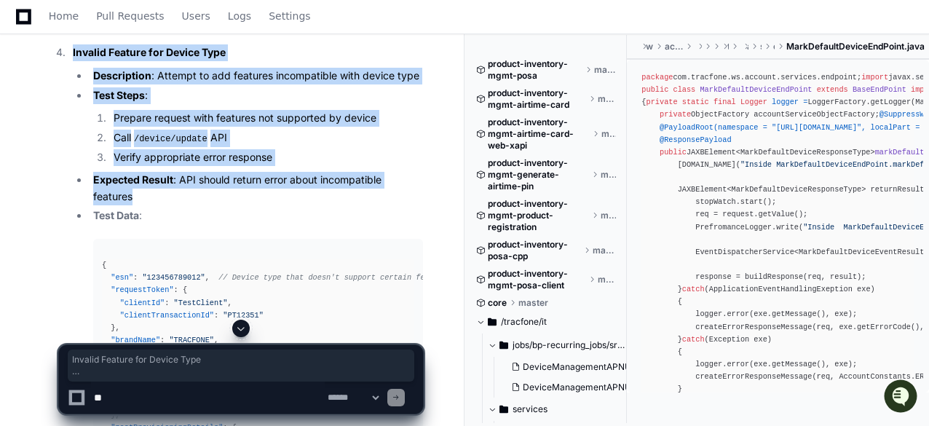
drag, startPoint x: 73, startPoint y: 43, endPoint x: 144, endPoint y: 188, distance: 161.5
click at [144, 188] on li "Invalid Feature for Device Type Description : Attempt to add features incompati…" at bounding box center [245, 292] width 355 height 497
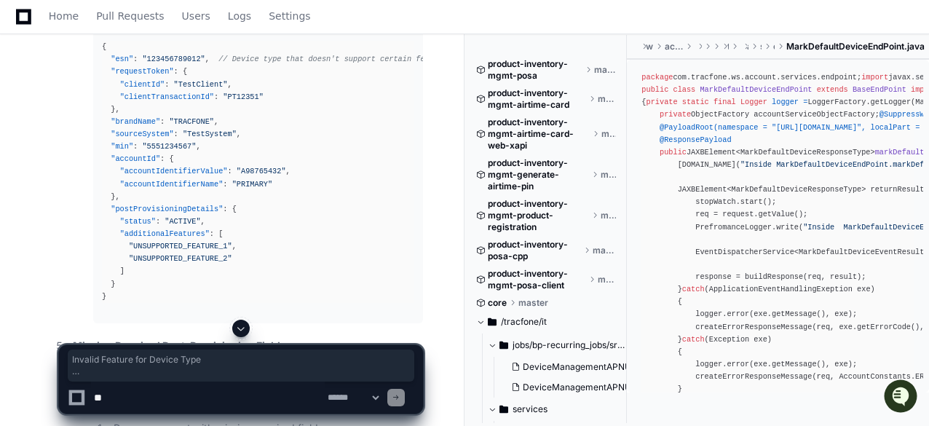
scroll to position [24983, 0]
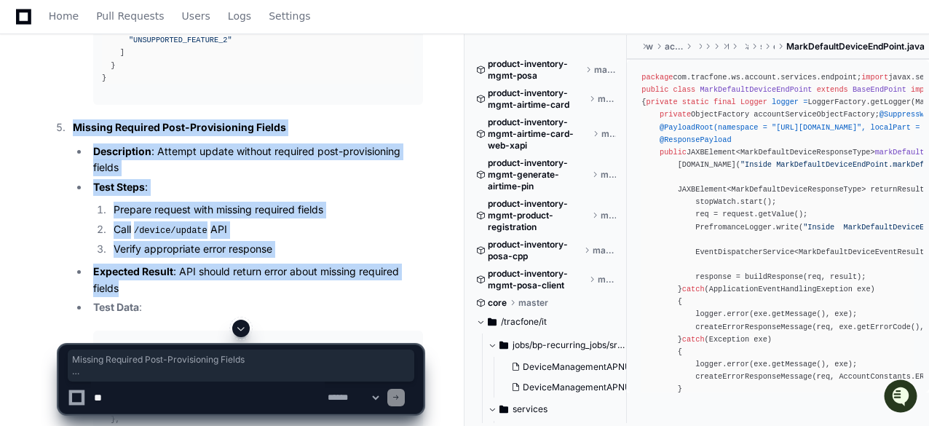
drag, startPoint x: 76, startPoint y: 120, endPoint x: 140, endPoint y: 277, distance: 169.2
click at [140, 277] on li "Missing Required Post-Provisioning Fields Description : Attempt update without …" at bounding box center [245, 351] width 355 height 464
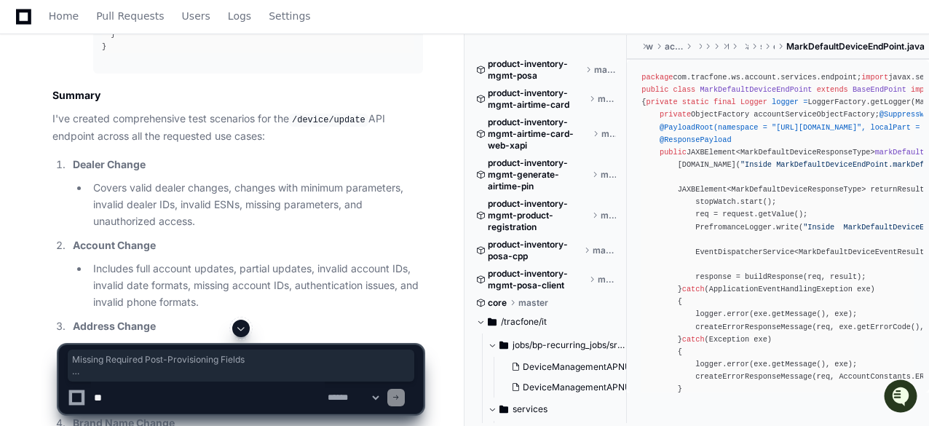
scroll to position [25420, 0]
